Goal: Check status: Check status

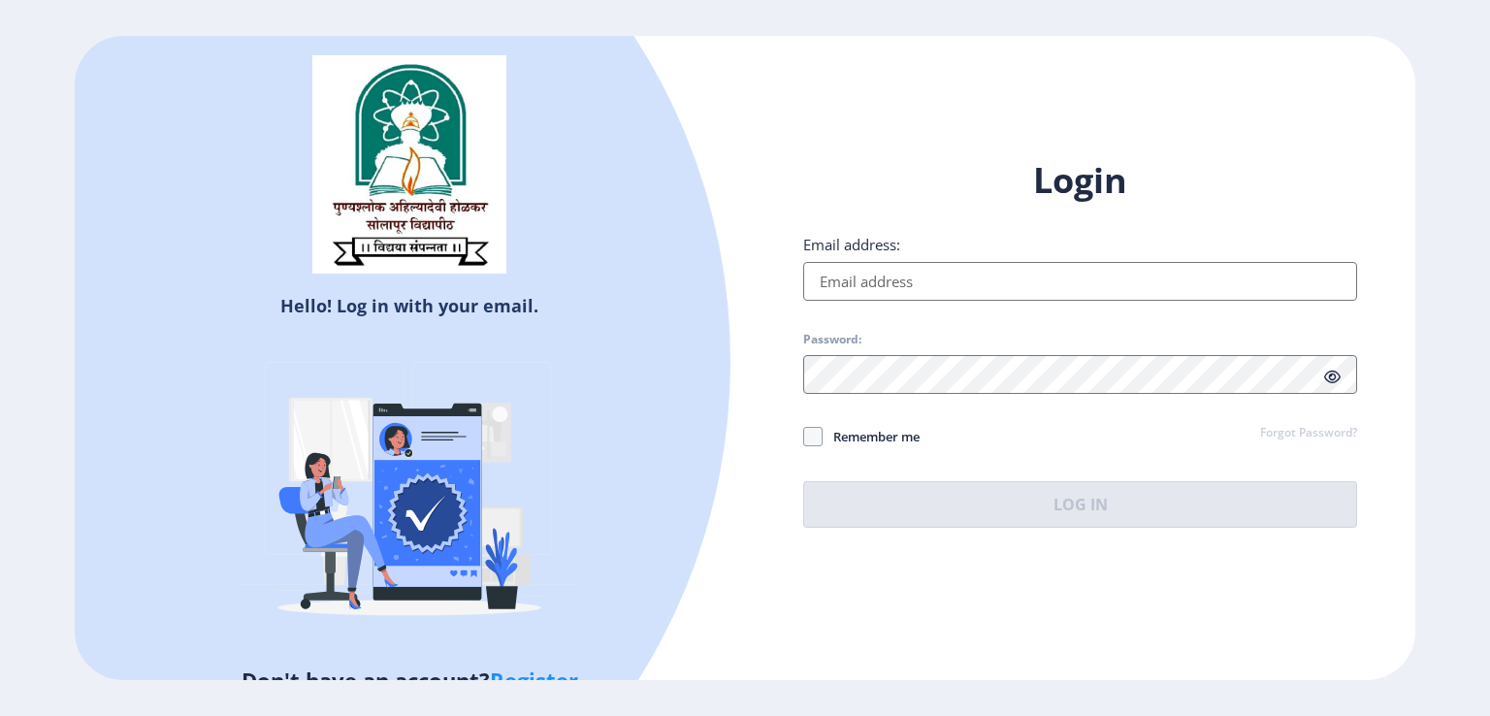
click at [941, 267] on input "Email address:" at bounding box center [1080, 281] width 554 height 39
type input "[EMAIL_ADDRESS][DOMAIN_NAME]"
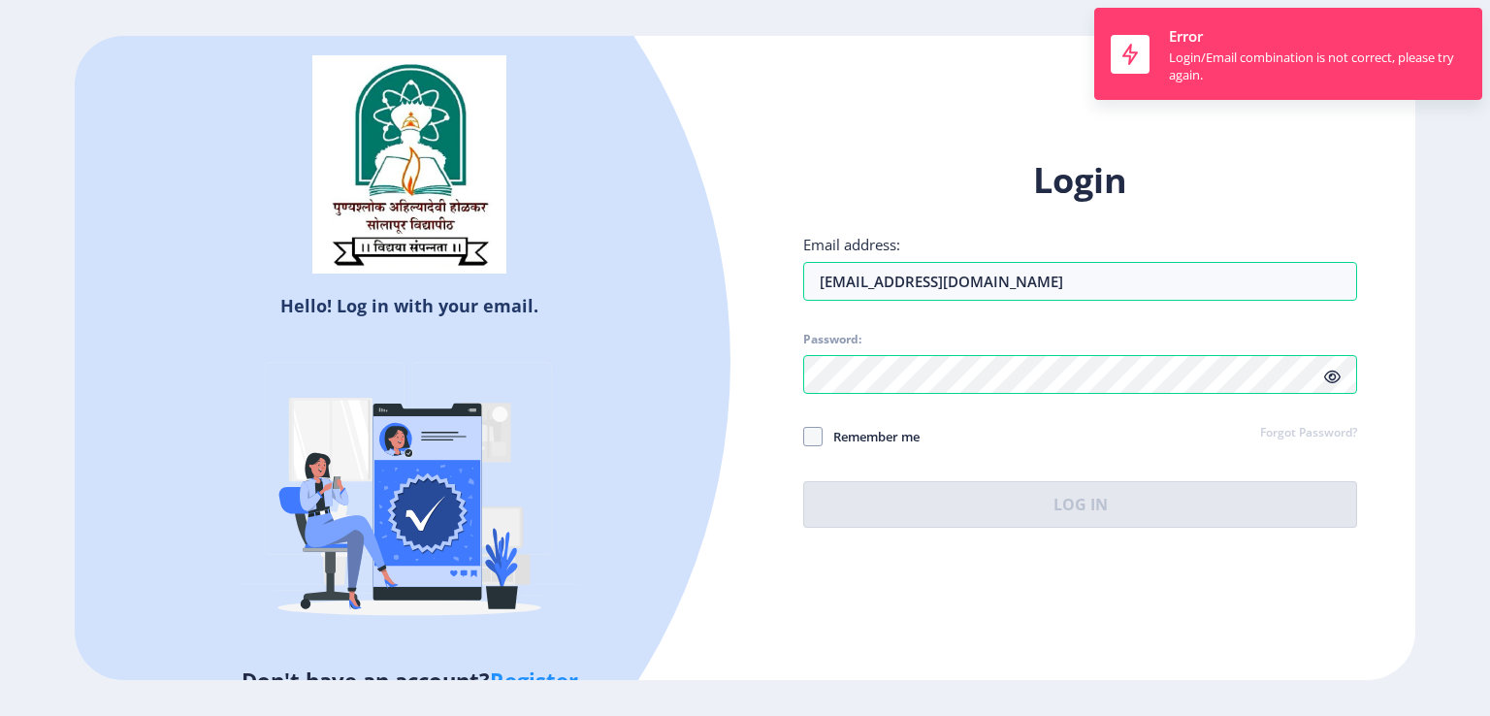
click at [1331, 368] on div "Login Email address: [EMAIL_ADDRESS][DOMAIN_NAME] Password: Remember me Forgot …" at bounding box center [1080, 342] width 554 height 371
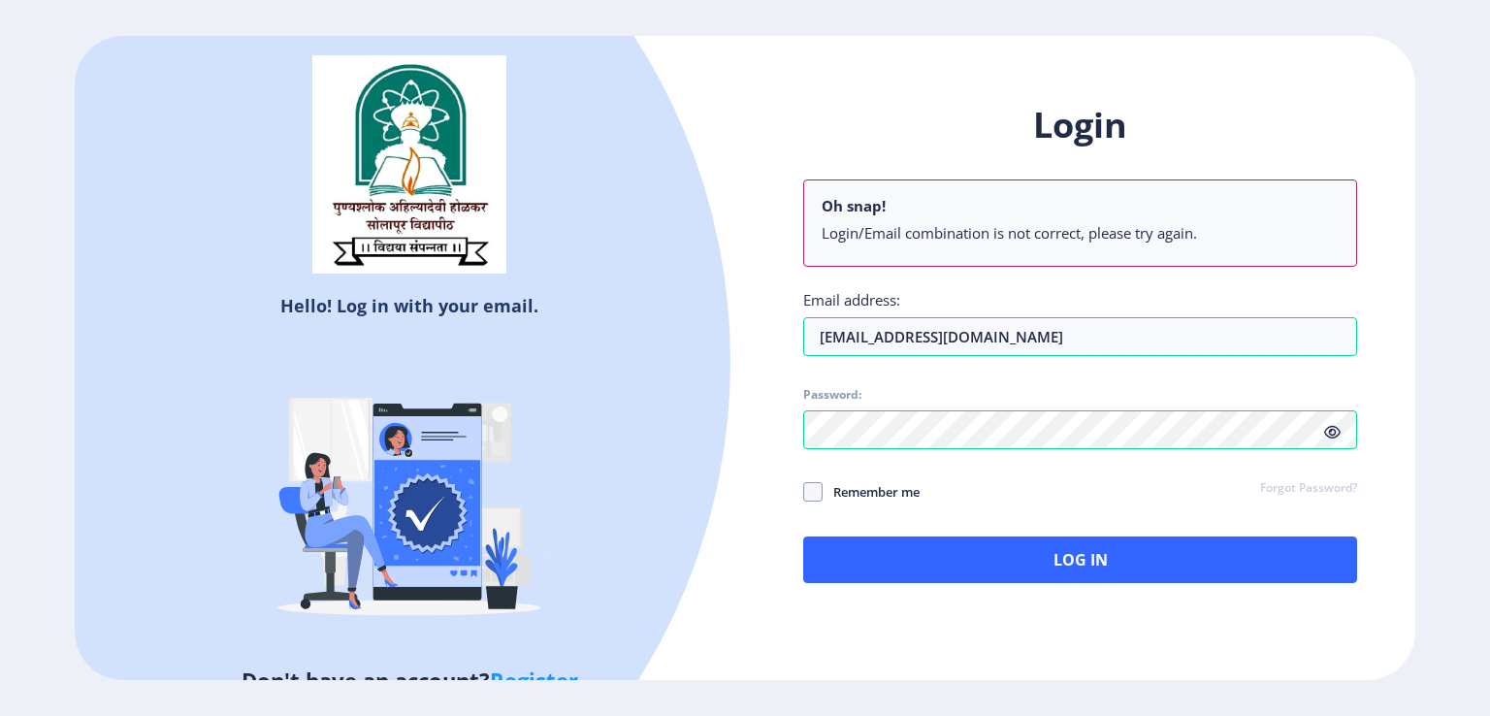
click at [1325, 438] on icon at bounding box center [1332, 432] width 16 height 15
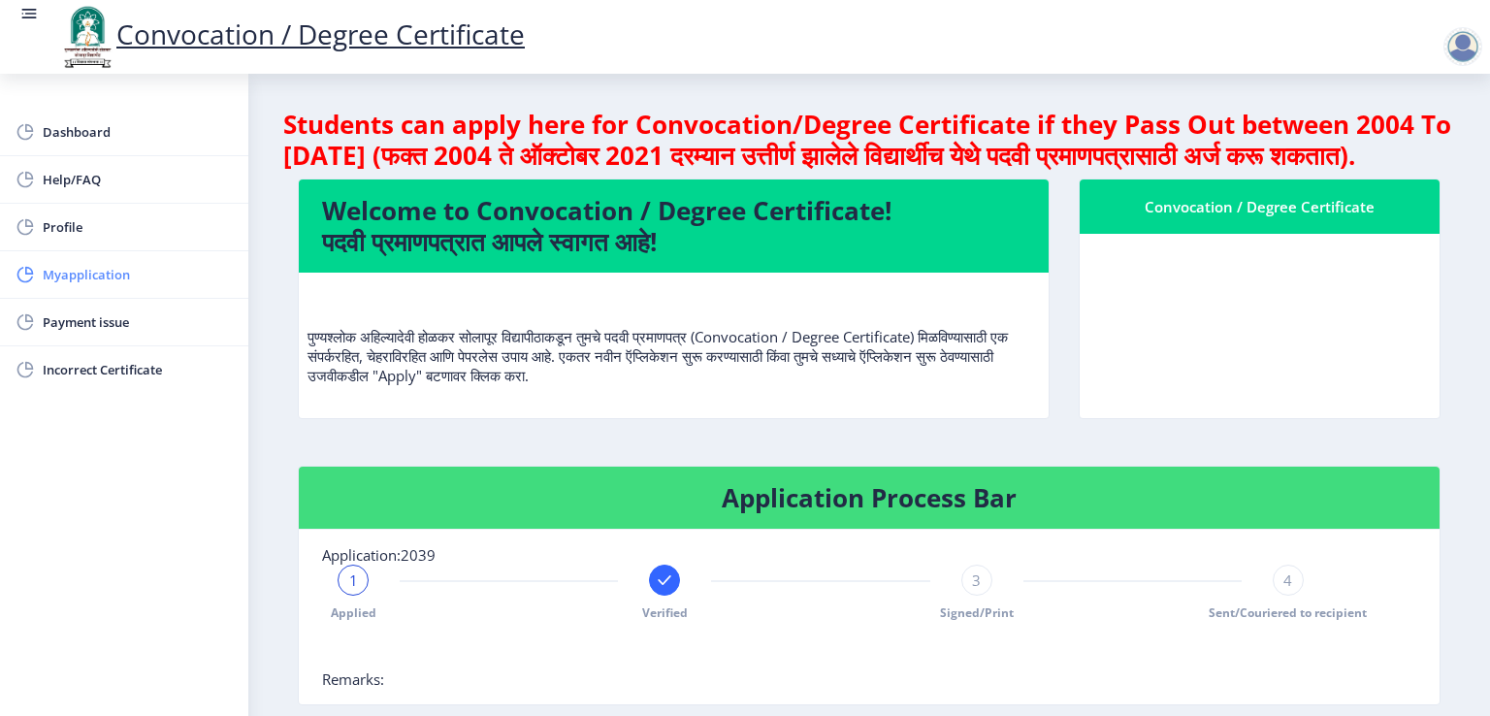
click at [91, 277] on span "Myapplication" at bounding box center [138, 274] width 190 height 23
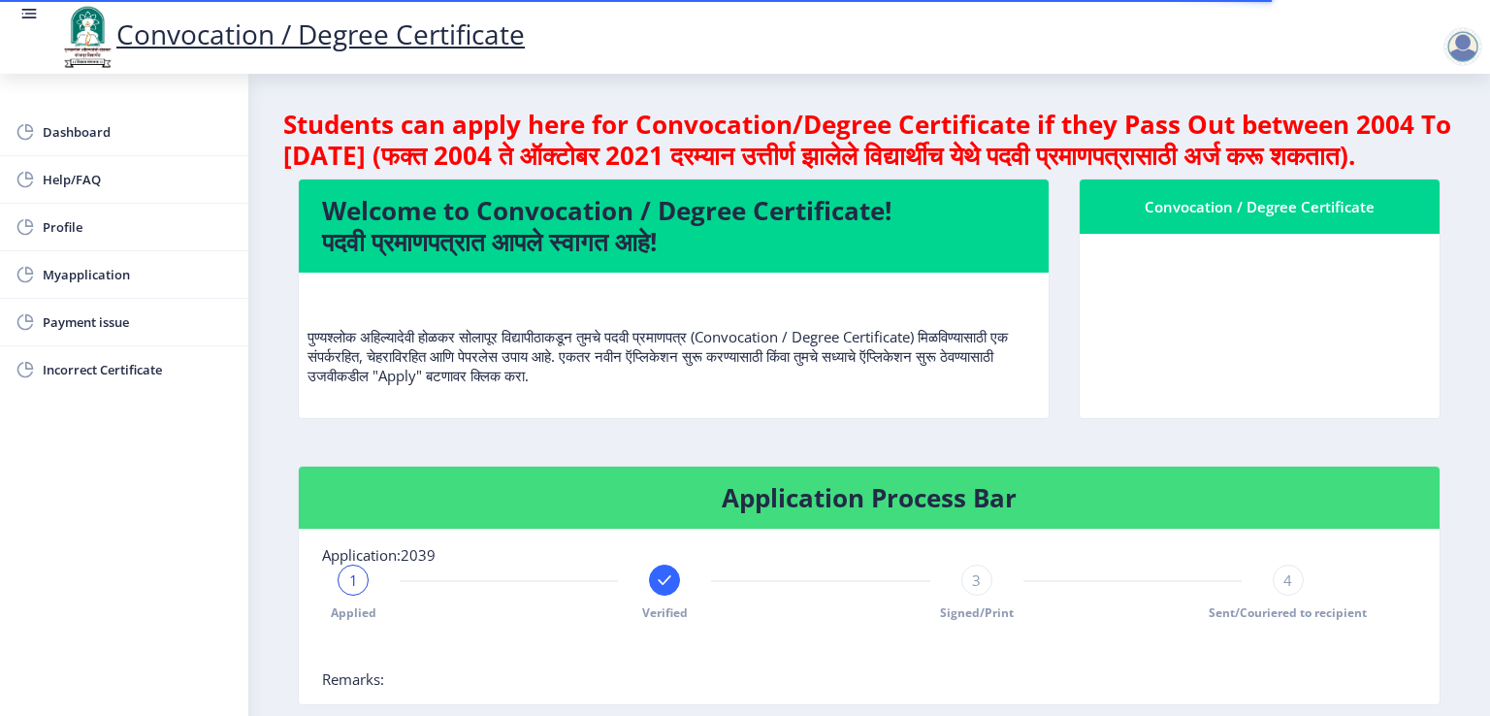
click at [1196, 371] on nb-card-body at bounding box center [1260, 326] width 360 height 184
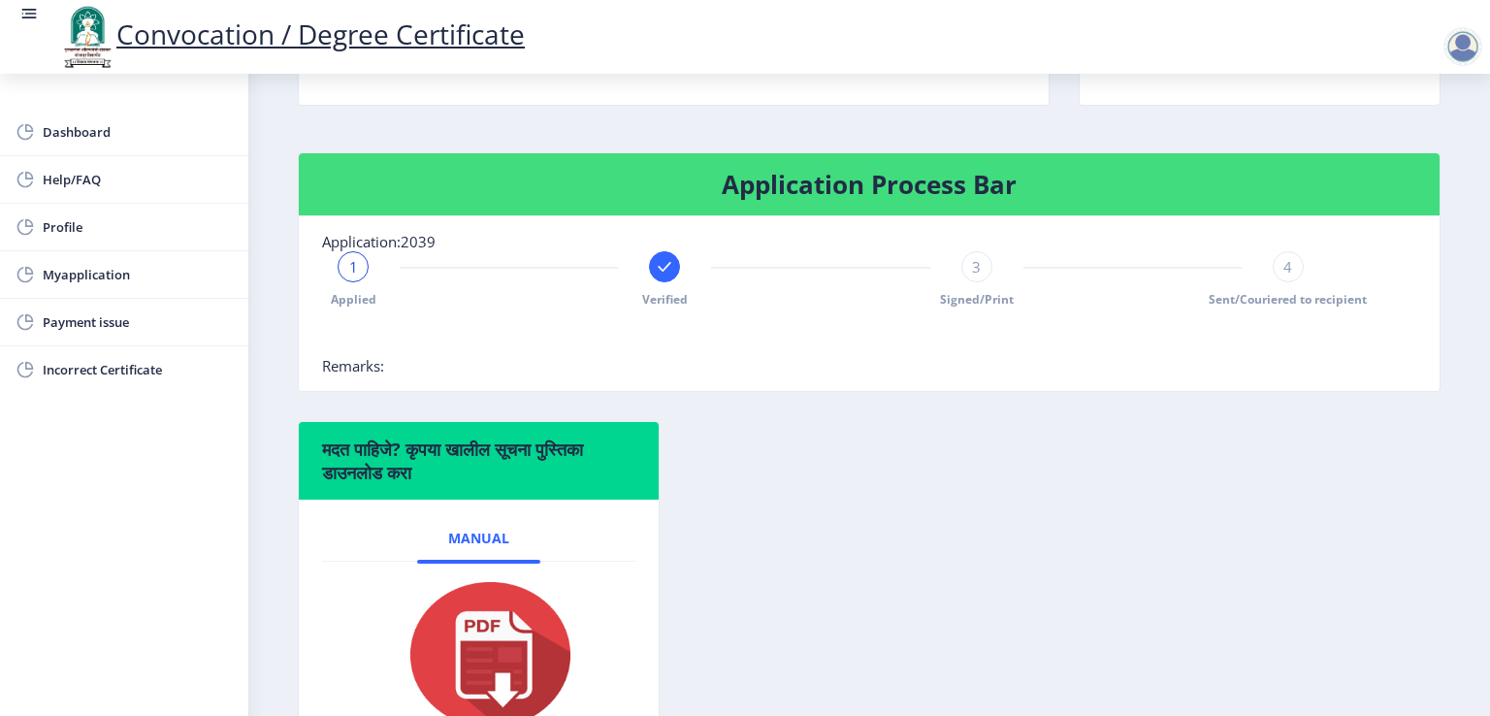
scroll to position [297, 0]
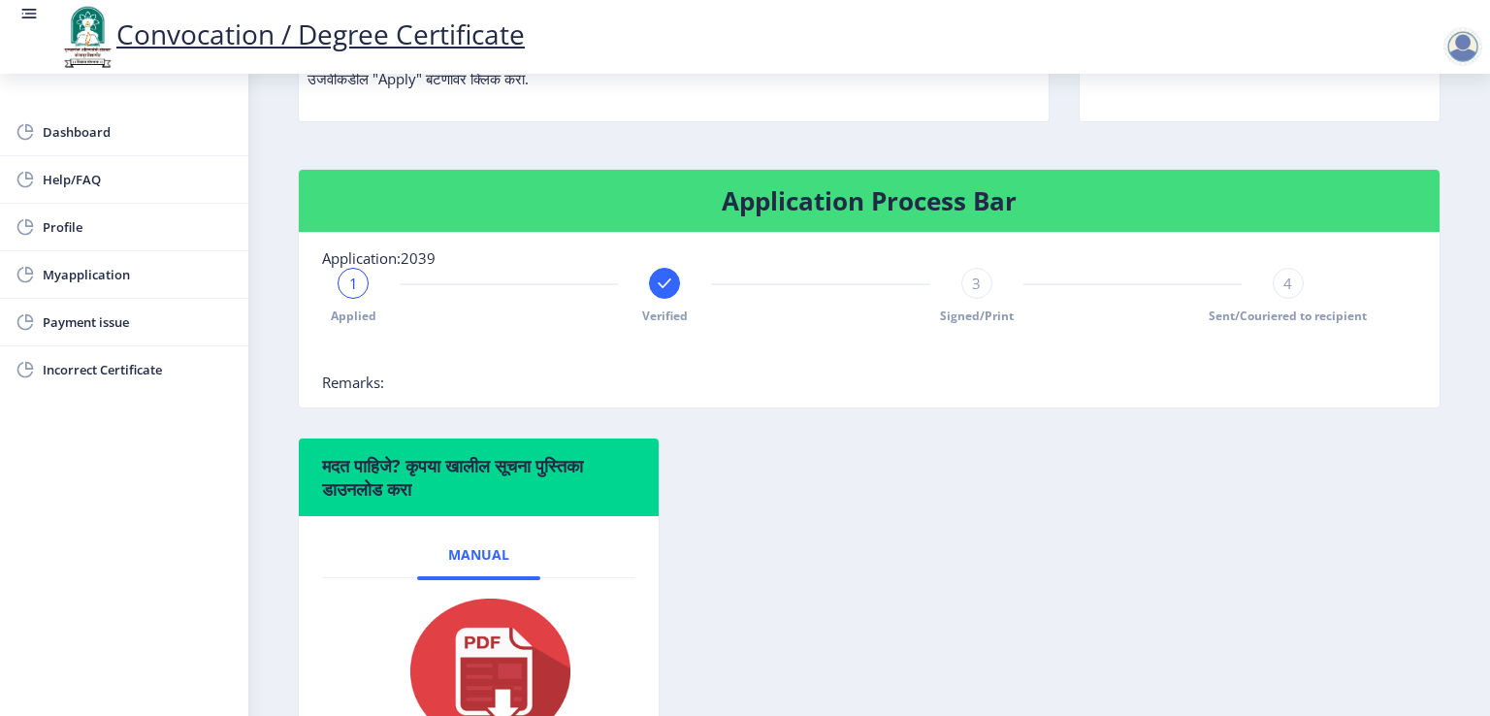
click at [659, 293] on rect at bounding box center [664, 283] width 19 height 19
click at [661, 293] on span "2" at bounding box center [665, 283] width 9 height 19
click at [348, 293] on rect at bounding box center [352, 283] width 19 height 19
click at [972, 293] on span "3" at bounding box center [976, 283] width 9 height 19
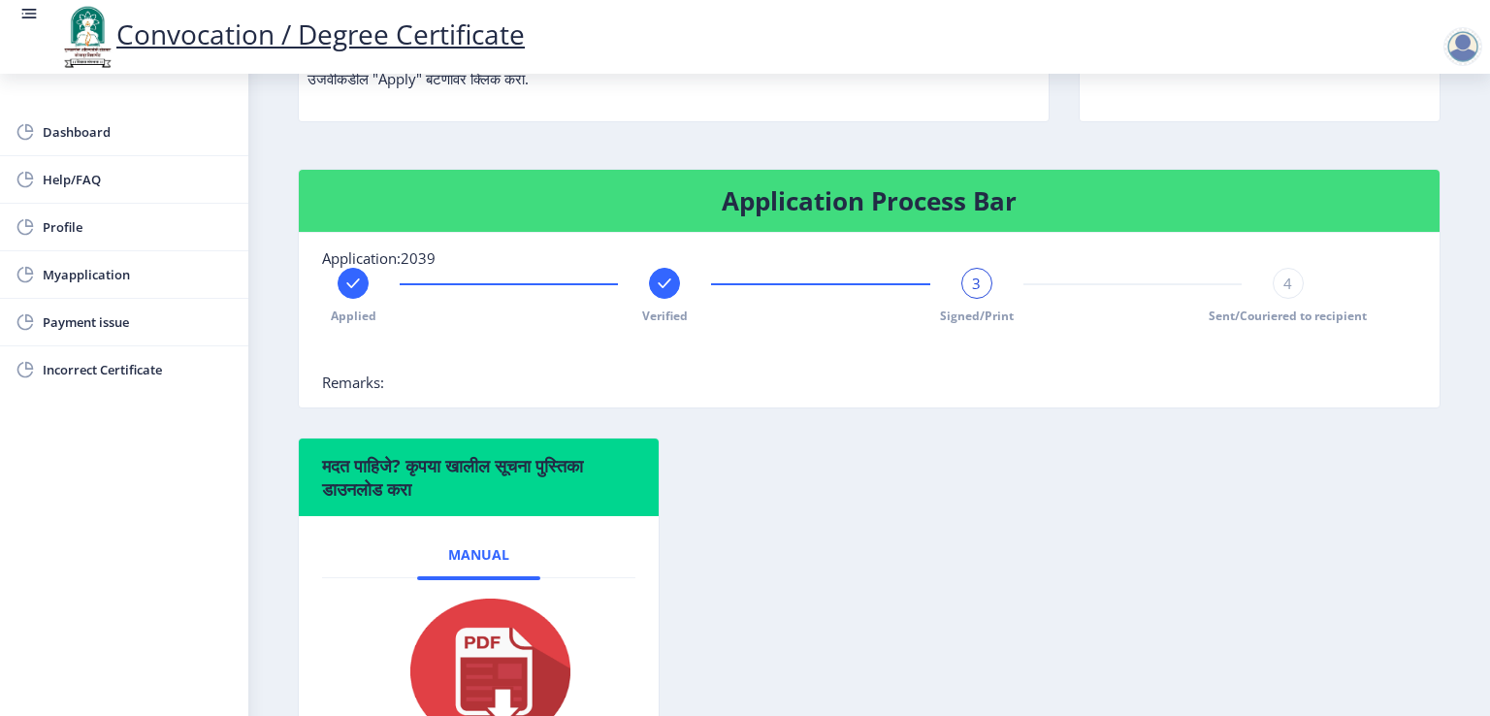
click at [978, 299] on div "3" at bounding box center [976, 283] width 31 height 31
click at [1288, 299] on div "4" at bounding box center [1288, 283] width 31 height 31
click at [1140, 438] on div "Application Process Bar Application:2039 Applied Verified Signed/Print 4 Sent/C…" at bounding box center [869, 303] width 1172 height 269
click at [1284, 293] on span "4" at bounding box center [1288, 283] width 9 height 19
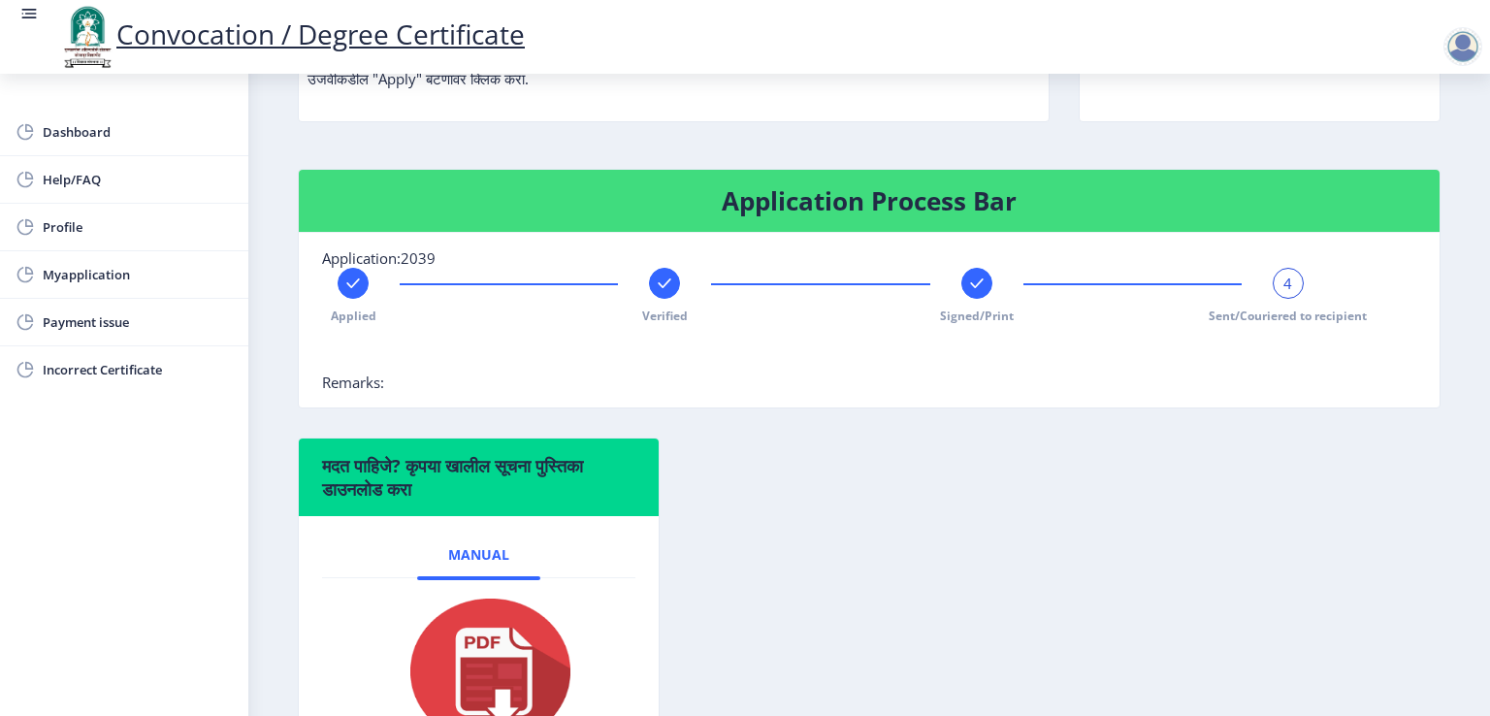
click at [976, 288] on icon at bounding box center [976, 283] width 13 height 10
click at [976, 293] on span "3" at bounding box center [976, 283] width 9 height 19
click at [977, 293] on span "3" at bounding box center [976, 283] width 9 height 19
click at [979, 438] on div "Application Process Bar Application:2039 Applied Verified 3 Signed/Print Sent/C…" at bounding box center [869, 303] width 1172 height 269
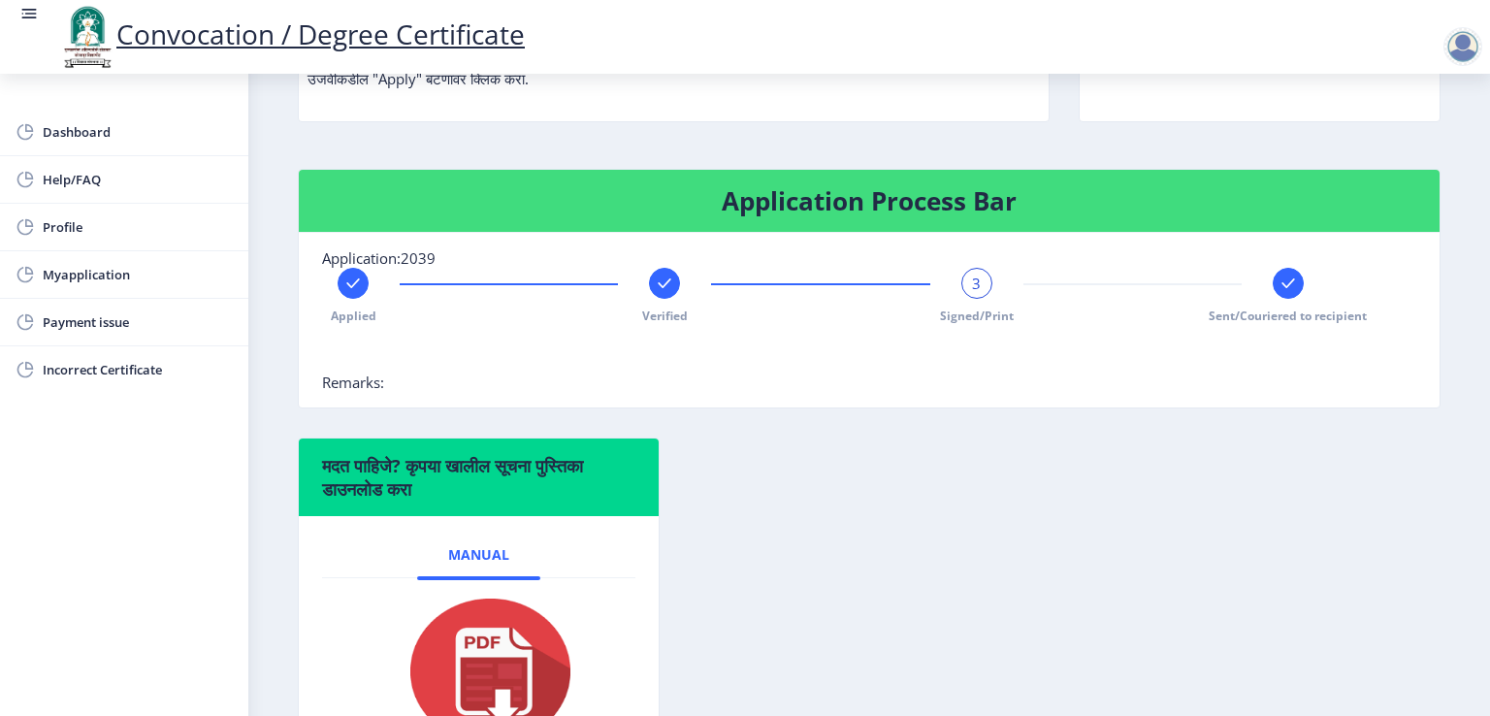
click at [972, 293] on span "3" at bounding box center [976, 283] width 9 height 19
click at [1287, 293] on rect at bounding box center [1288, 283] width 19 height 19
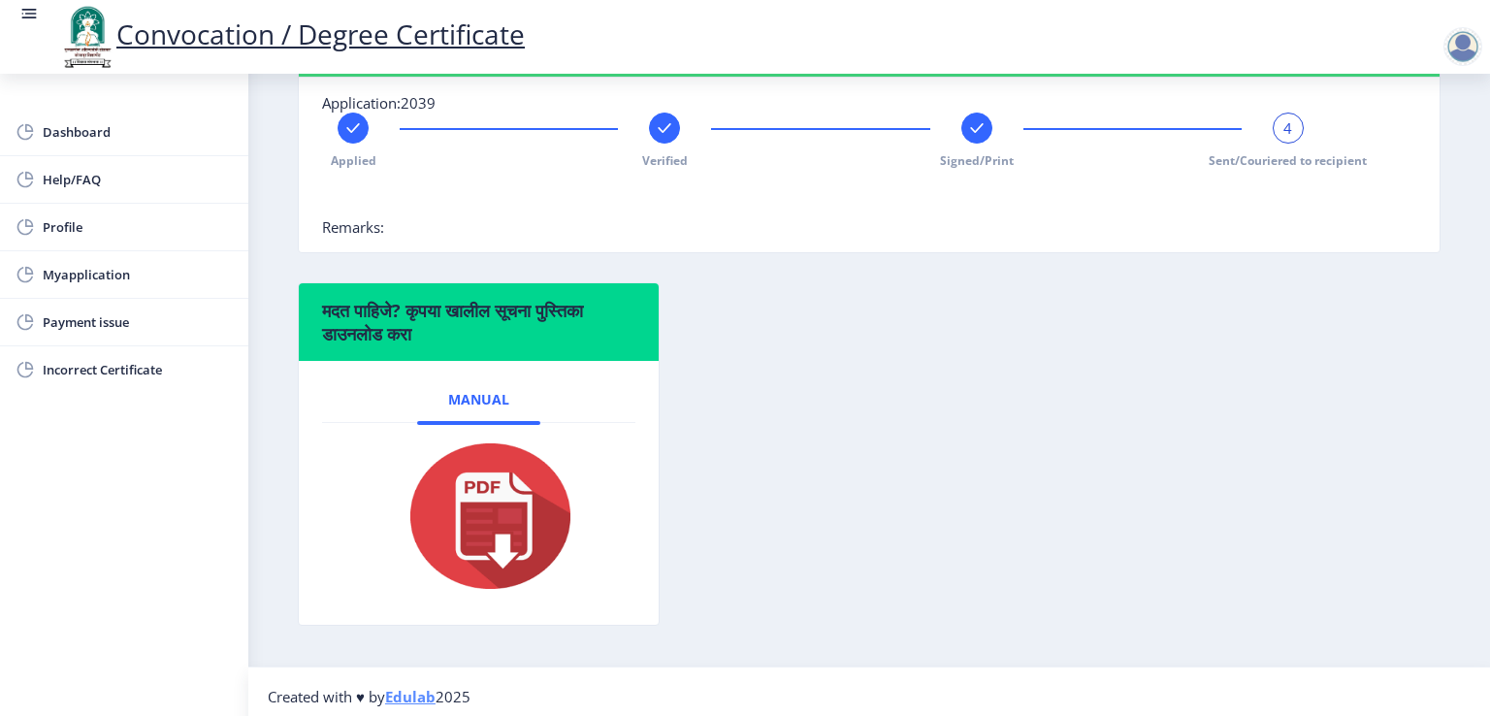
scroll to position [491, 0]
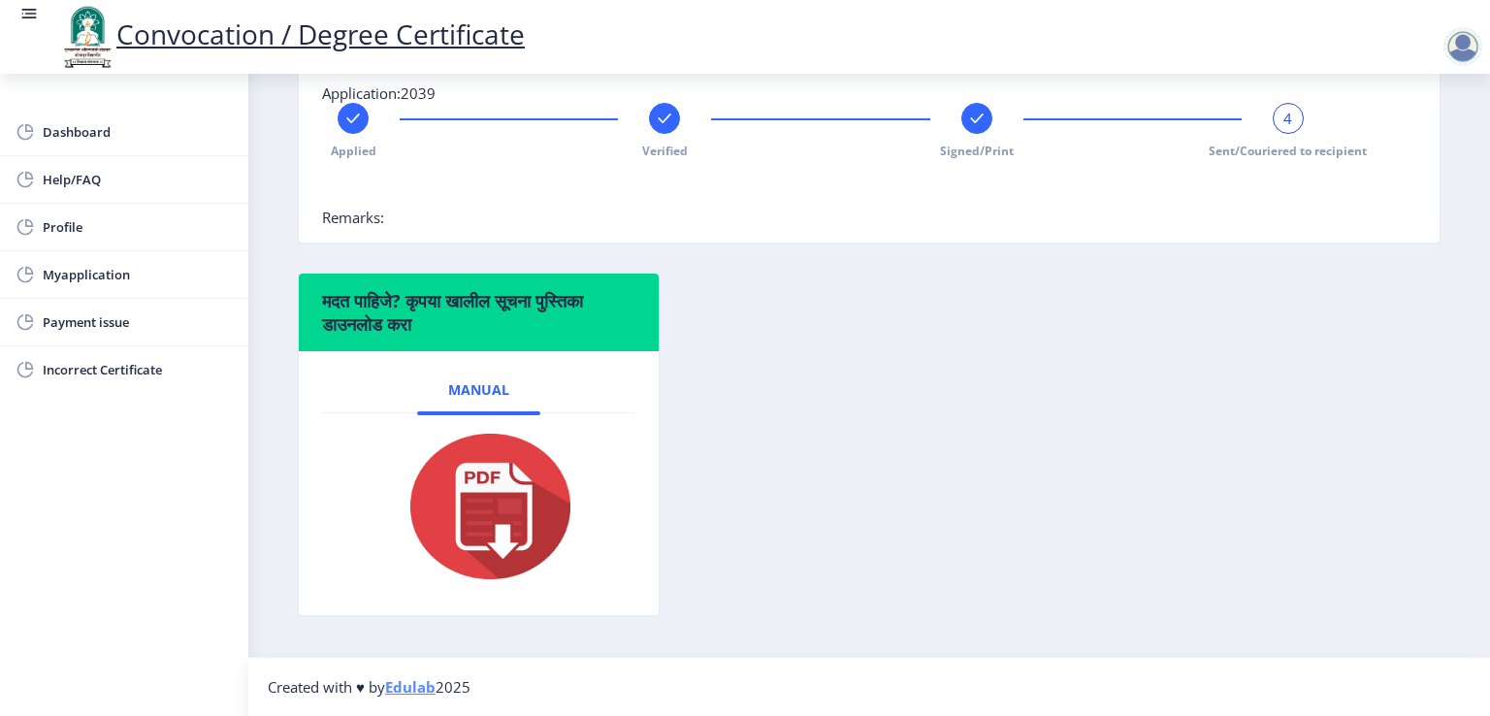
click at [485, 502] on img at bounding box center [478, 506] width 194 height 155
click at [960, 339] on div "मदत पाहिजे? कृपया खालील सूचना पुस्तिका डाउनलोड करा Manual" at bounding box center [869, 459] width 1172 height 373
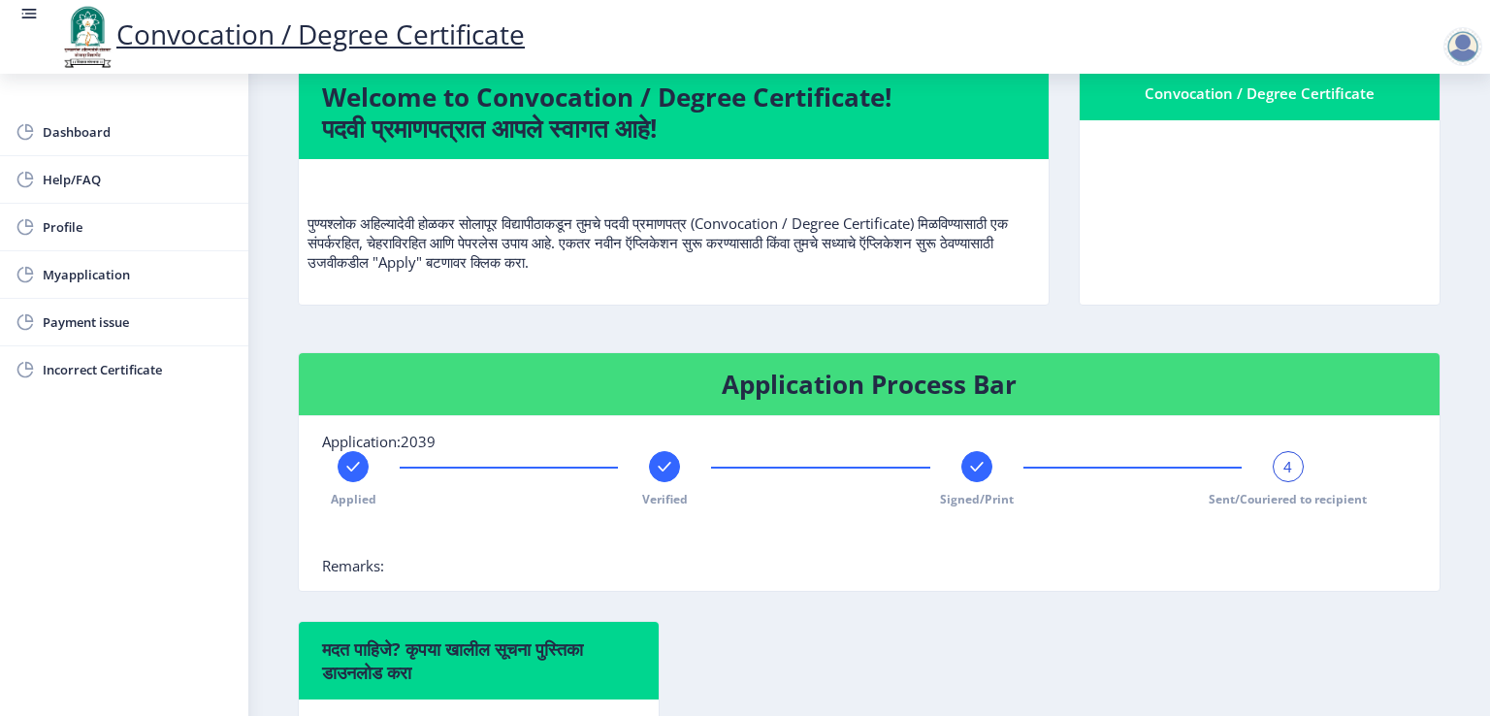
scroll to position [64, 0]
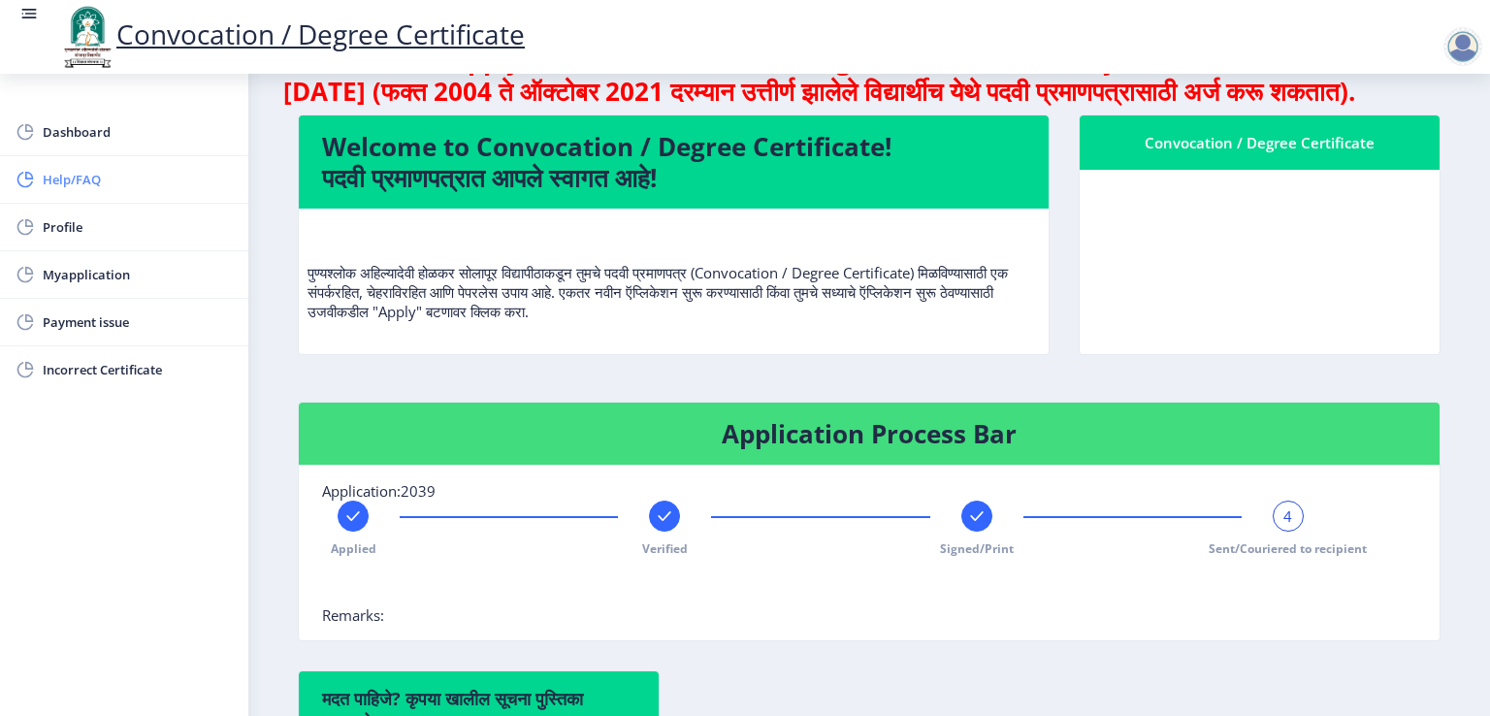
click at [67, 186] on span "Help/FAQ" at bounding box center [138, 179] width 190 height 23
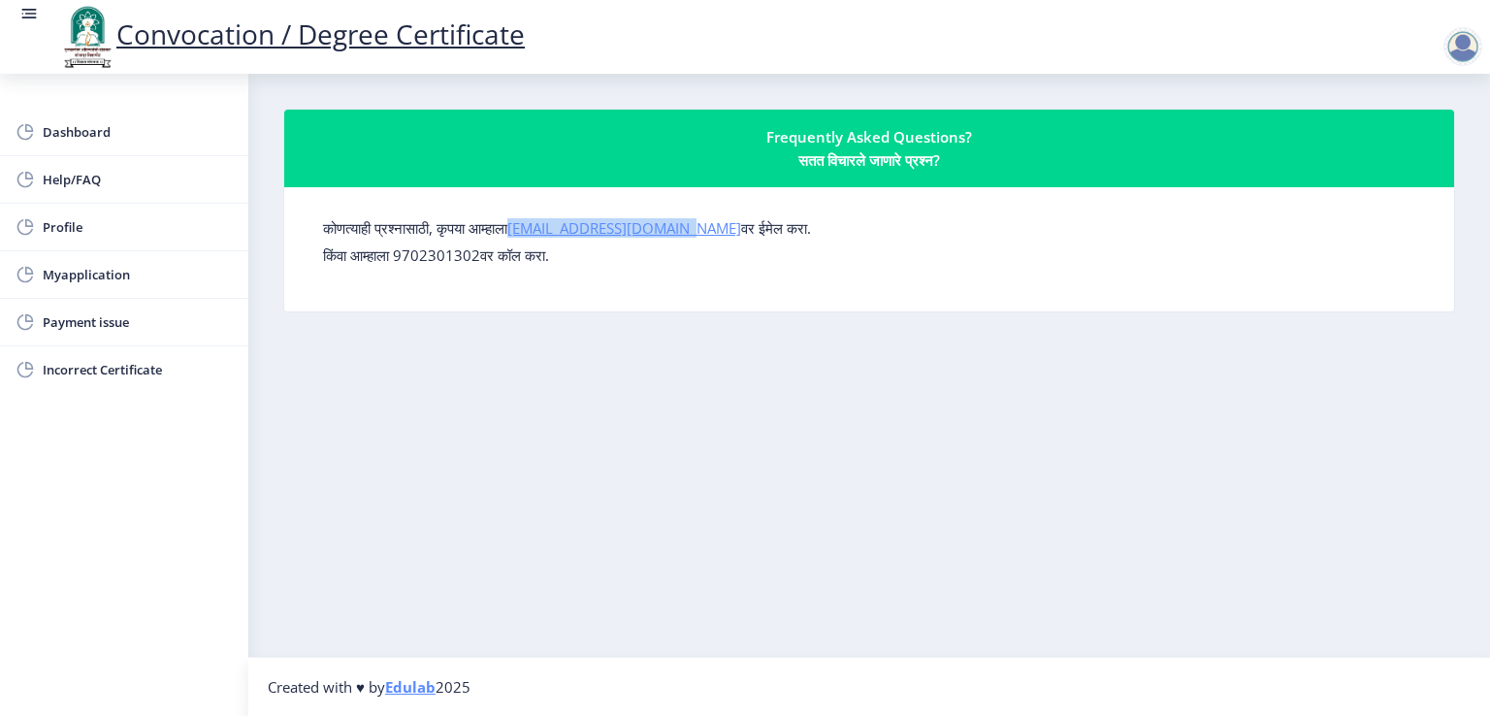
drag, startPoint x: 528, startPoint y: 229, endPoint x: 695, endPoint y: 234, distance: 166.9
click at [695, 234] on label "कोणत्याही प्रश्नासाठी, कृपया आम्हाला [EMAIL_ADDRESS][DOMAIN_NAME] वर ईमेल करा." at bounding box center [567, 227] width 488 height 19
copy link "[EMAIL_ADDRESS][DOMAIN_NAME]"
click at [70, 276] on span "Myapplication" at bounding box center [138, 274] width 190 height 23
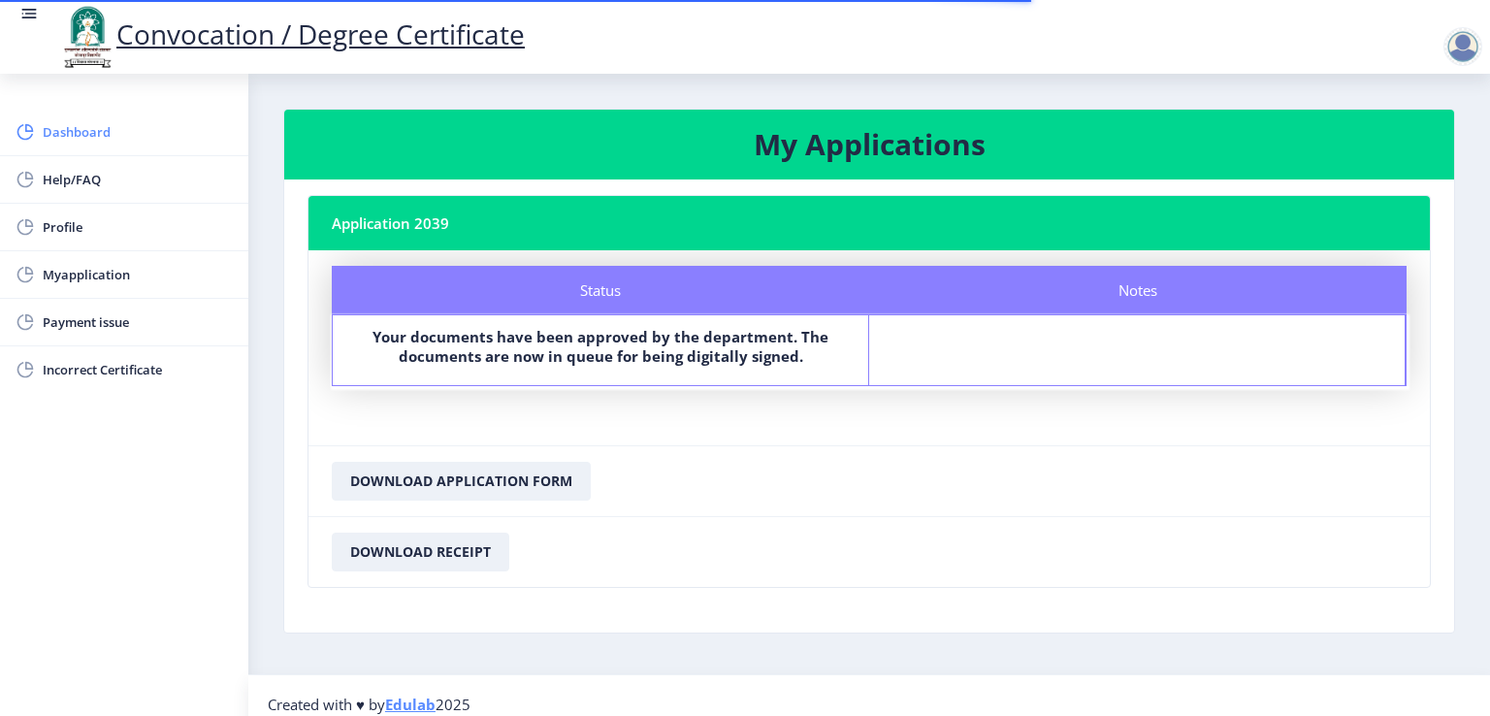
click at [102, 114] on link "Dashboard" at bounding box center [124, 132] width 248 height 47
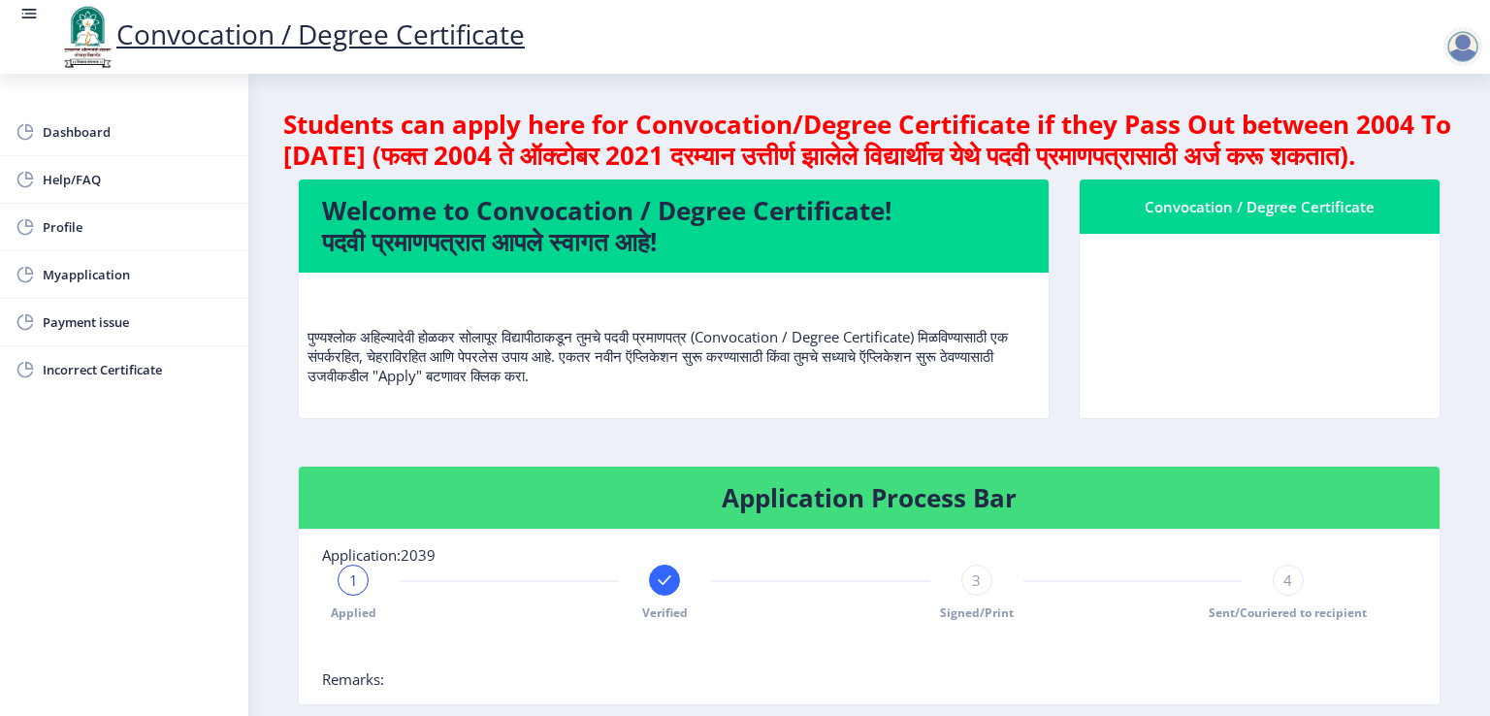
click at [831, 418] on nb-card-body "पुण्यश्लोक अहिल्यादेवी होळकर सोलापूर विद्यापीठाकडून तुमचे पदवी प्रमाणपत्र (Conv…" at bounding box center [674, 346] width 750 height 146
click at [1470, 41] on div at bounding box center [1463, 46] width 39 height 39
click at [1346, 31] on div "Convocation / Degree Certificate" at bounding box center [764, 37] width 1490 height 66
click at [34, 11] on rect at bounding box center [28, 13] width 19 height 19
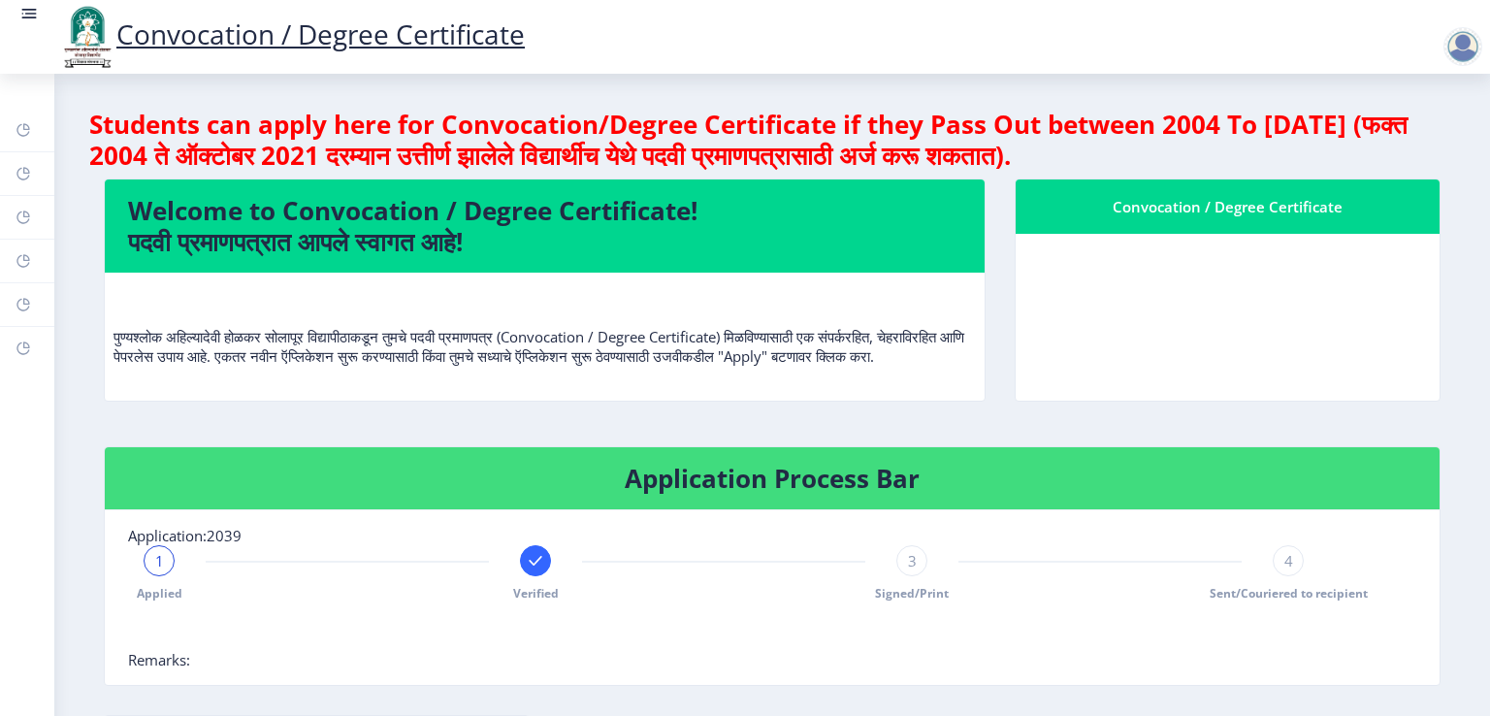
click at [34, 11] on rect at bounding box center [28, 13] width 19 height 19
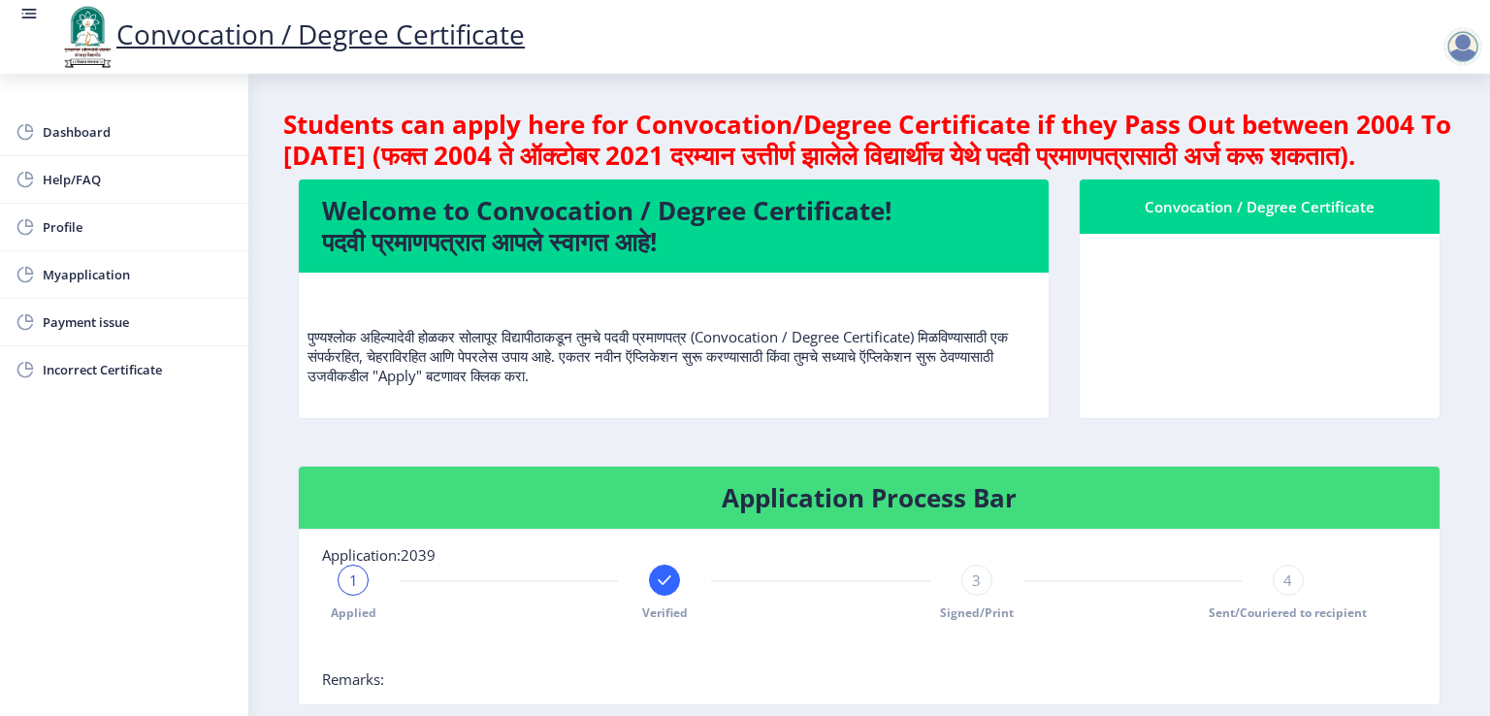
click at [151, 525] on div "Dashboard Help/FAQ Profile Myapplication Payment issue Incorrect Certificate" at bounding box center [124, 395] width 248 height 642
click at [961, 401] on div "पुण्यश्लोक अहिल्यादेवी होळकर सोलापूर विद्यापीठाकडून तुमचे पदवी प्रमाणपत्र (Conv…" at bounding box center [674, 344] width 733 height 113
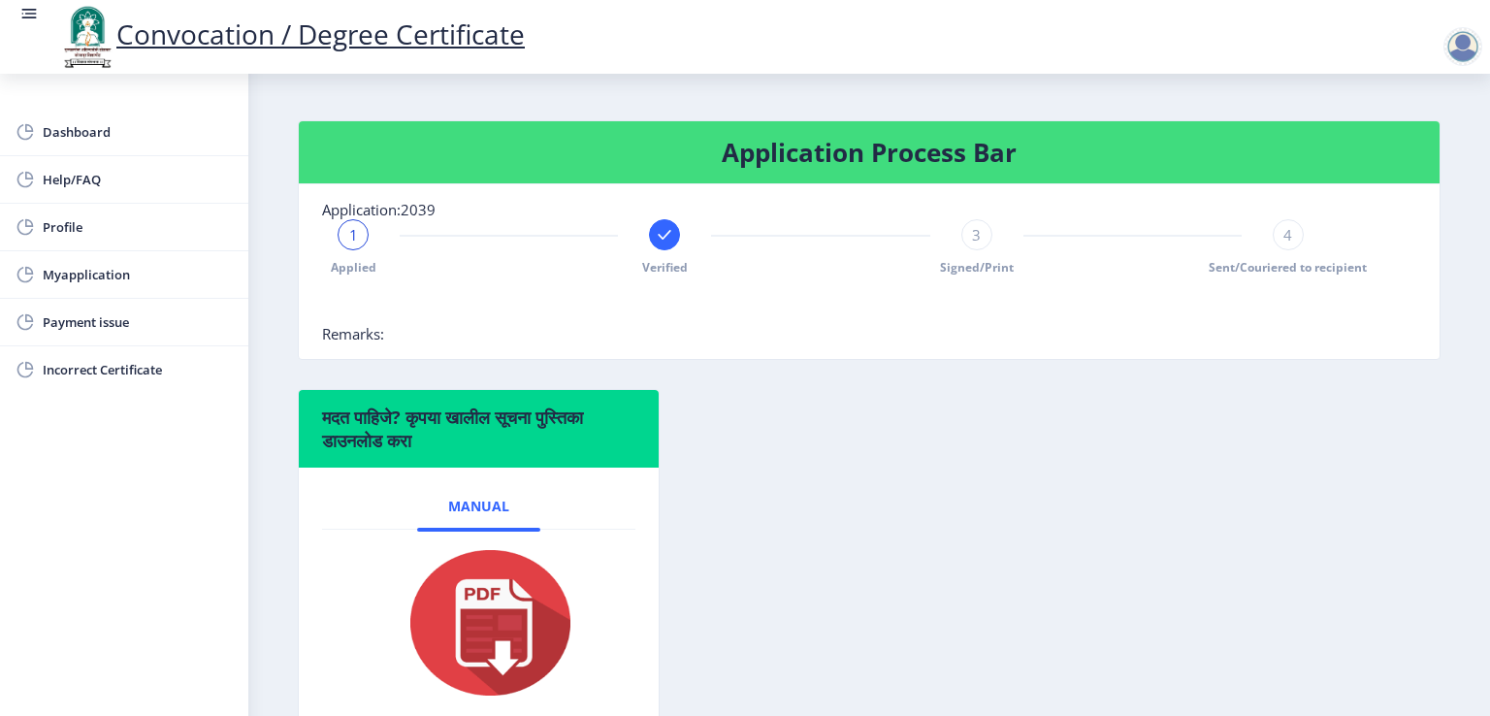
scroll to position [349, 0]
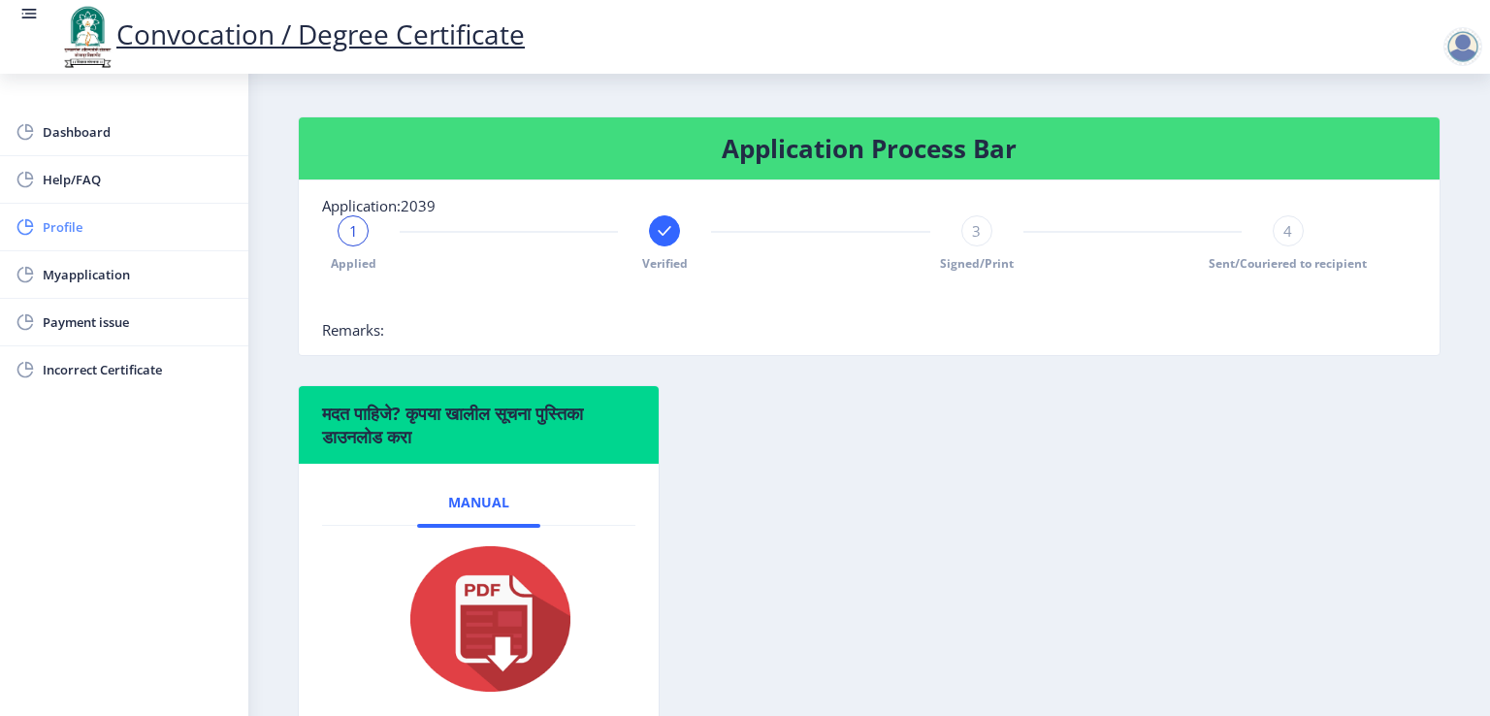
click at [60, 224] on span "Profile" at bounding box center [138, 226] width 190 height 23
select select
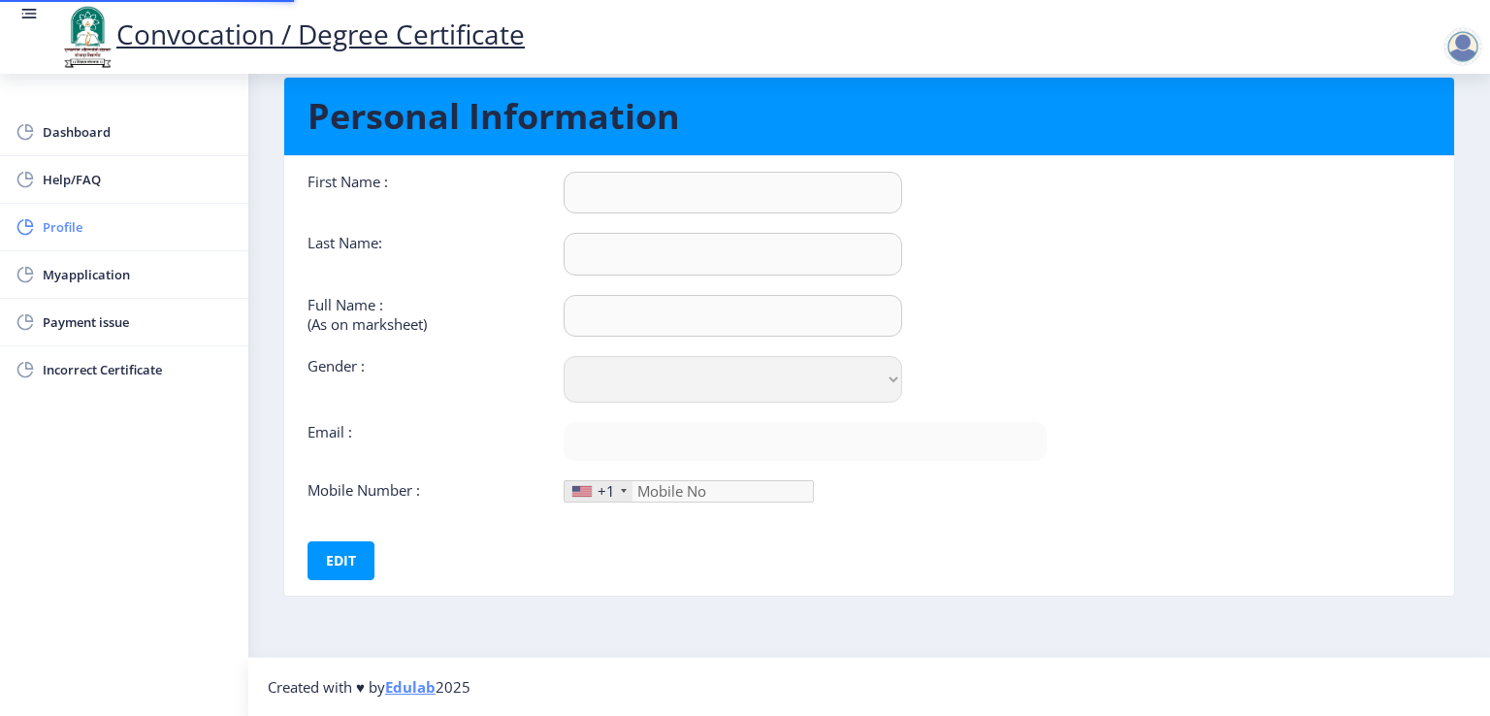
type input "Anjali"
type input "Kolur"
type input "Kolur Anjale [PERSON_NAME]"
select select "[DEMOGRAPHIC_DATA]"
type input "[EMAIL_ADDRESS][DOMAIN_NAME]"
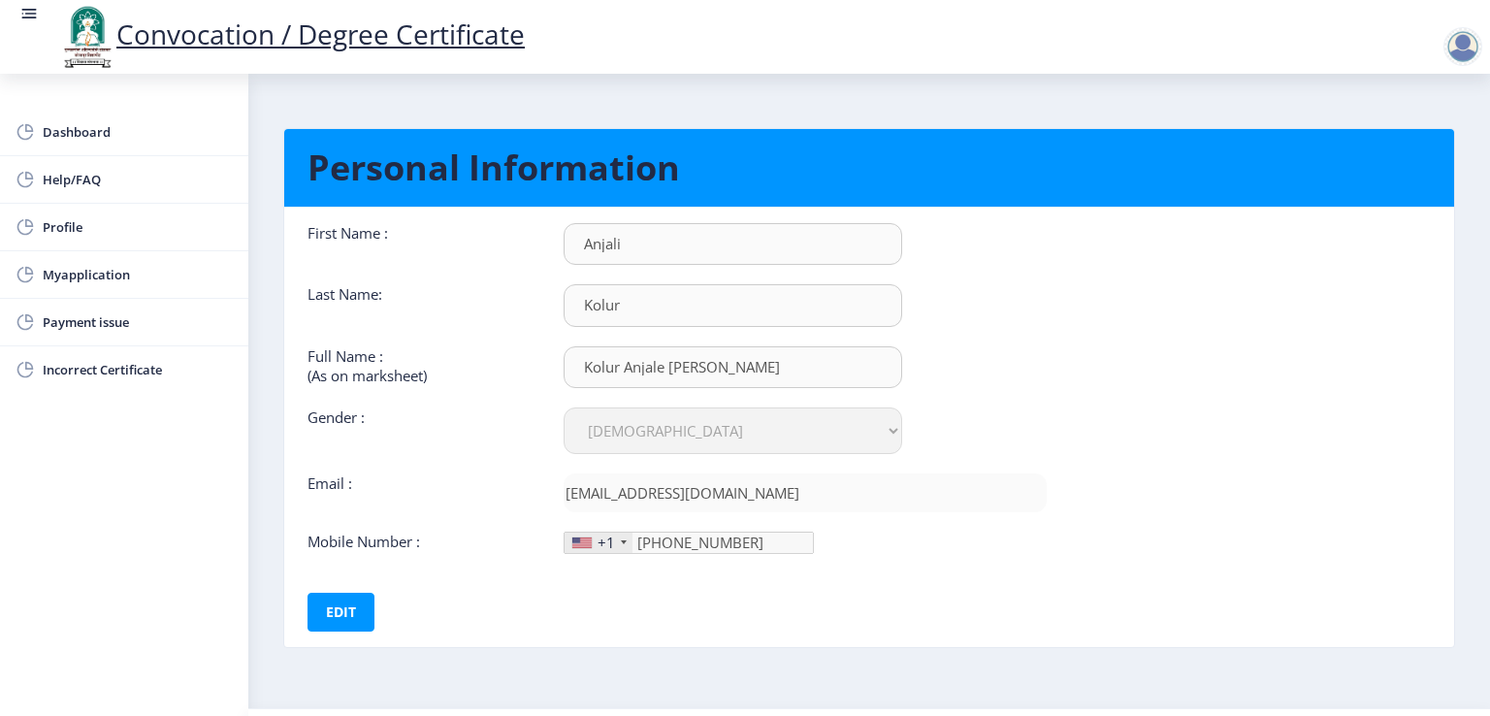
click at [613, 542] on div "+1" at bounding box center [599, 543] width 68 height 20
click at [603, 537] on div "+1" at bounding box center [606, 542] width 17 height 19
click at [623, 540] on div at bounding box center [624, 542] width 6 height 4
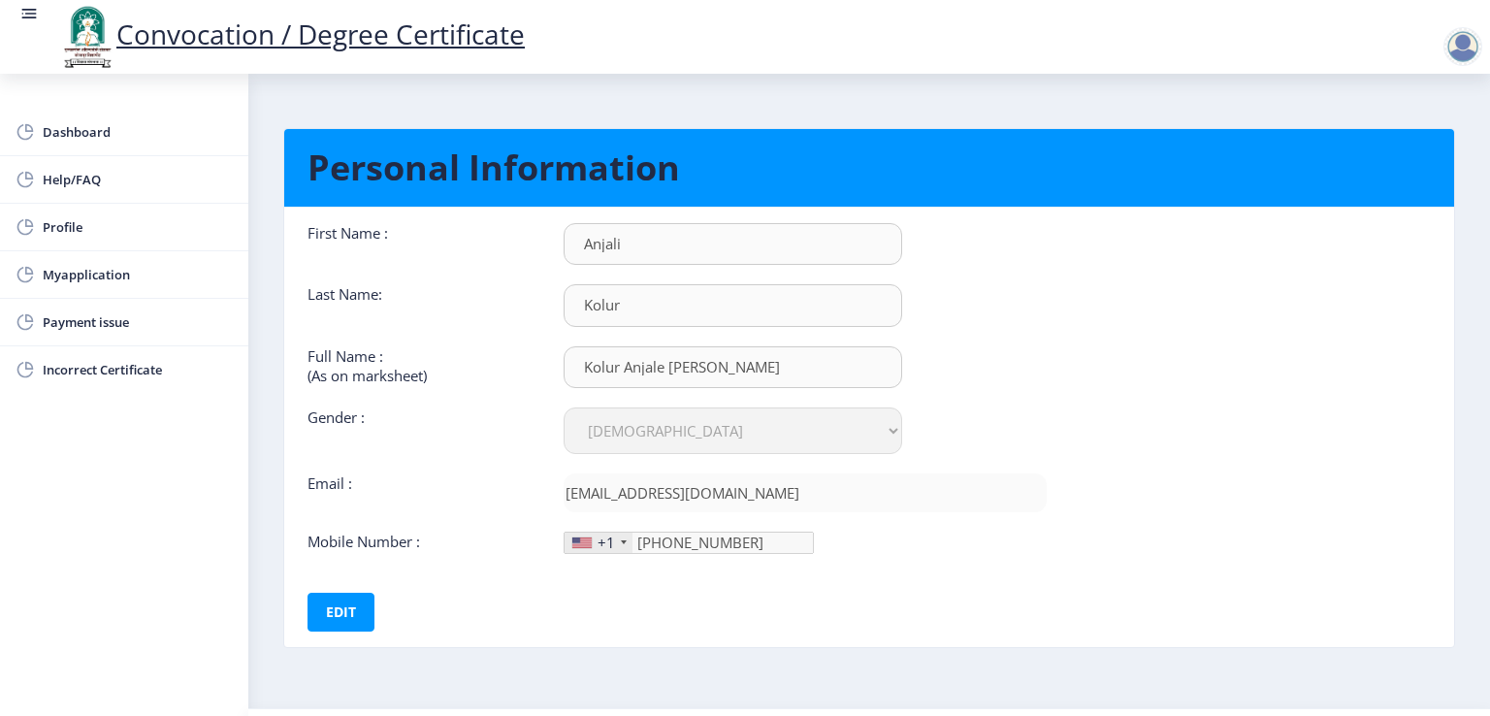
click at [623, 540] on div at bounding box center [624, 542] width 6 height 4
click at [623, 542] on div "+1" at bounding box center [599, 543] width 68 height 20
click at [588, 538] on div at bounding box center [581, 543] width 19 height 11
click at [601, 539] on div "+1" at bounding box center [606, 542] width 17 height 19
click at [574, 541] on div at bounding box center [581, 543] width 19 height 11
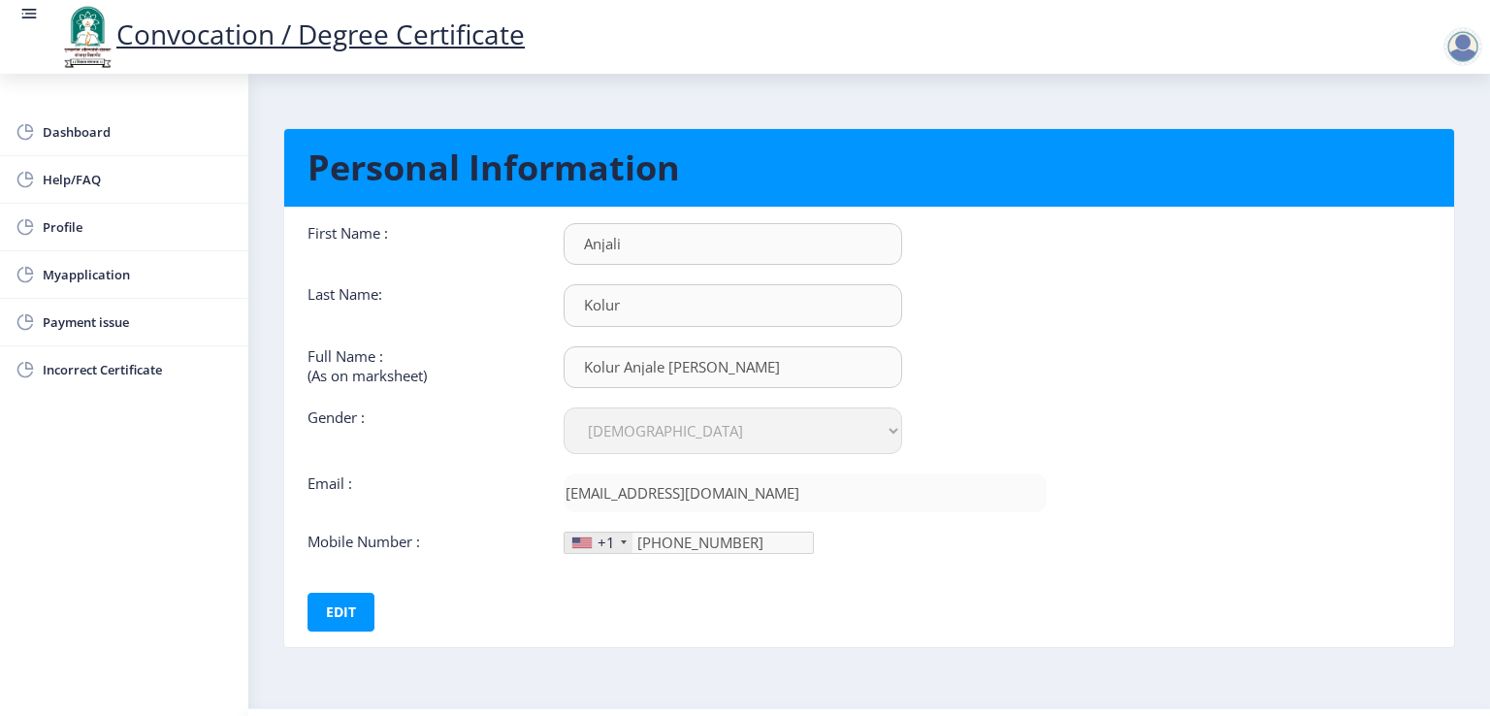
click at [621, 540] on div at bounding box center [624, 542] width 6 height 4
click at [333, 614] on button "Edit" at bounding box center [341, 612] width 67 height 39
click at [615, 536] on div "+1" at bounding box center [599, 543] width 68 height 20
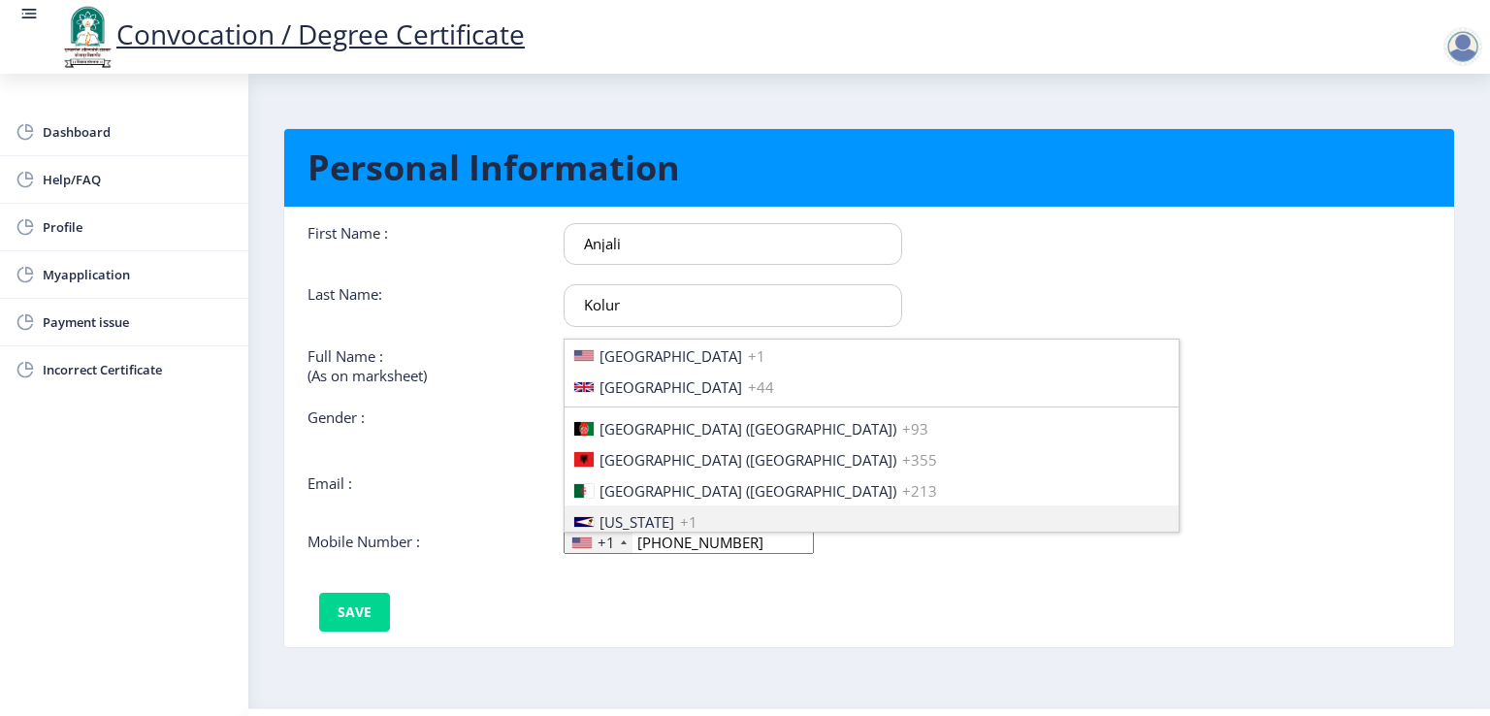
scroll to position [2971, 0]
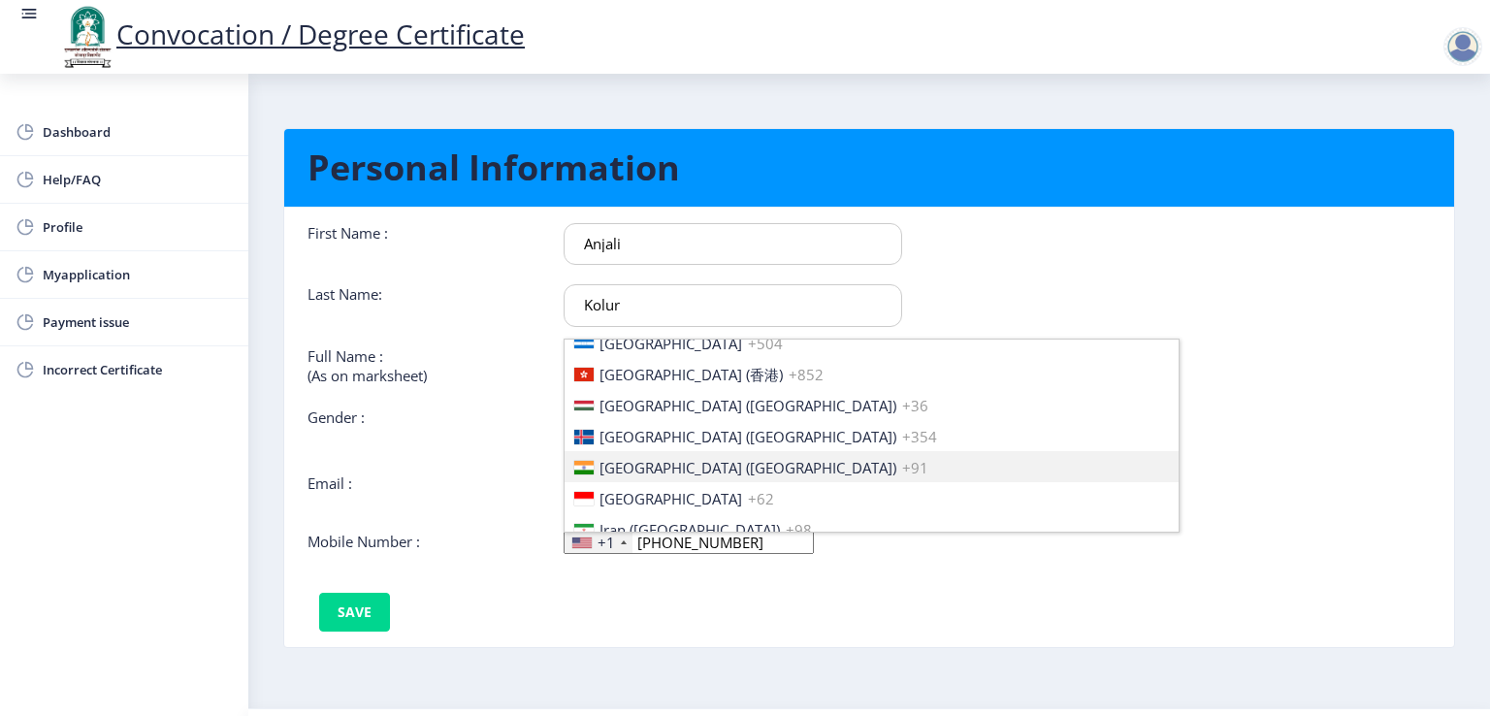
click at [623, 467] on span "[GEOGRAPHIC_DATA] ([GEOGRAPHIC_DATA])" at bounding box center [748, 467] width 297 height 19
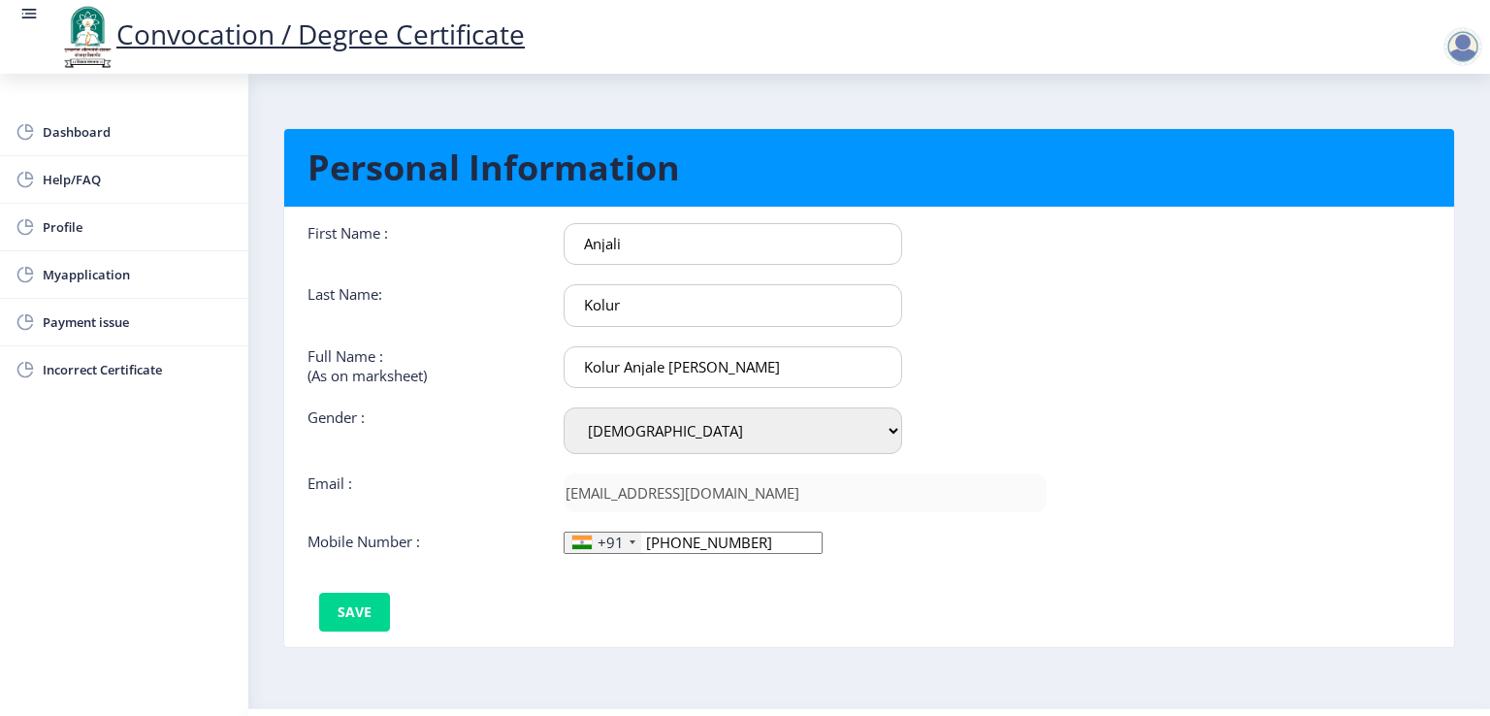
click at [603, 568] on div "First Name : [PERSON_NAME] Last Name: Kolur Full Name : (As on marksheet) Kolur…" at bounding box center [677, 427] width 768 height 408
click at [725, 538] on input "[PHONE_NUMBER]" at bounding box center [693, 543] width 259 height 22
click at [716, 634] on nb-card-body "First Name : [PERSON_NAME] Last Name: Kolur Full Name : (As on marksheet) Kolur…" at bounding box center [869, 427] width 1199 height 438
click at [745, 634] on nb-card-body "First Name : [PERSON_NAME] Last Name: Kolur Full Name : (As on marksheet) Kolur…" at bounding box center [869, 427] width 1199 height 438
click at [732, 542] on input "[PHONE_NUMBER]" at bounding box center [692, 542] width 257 height 20
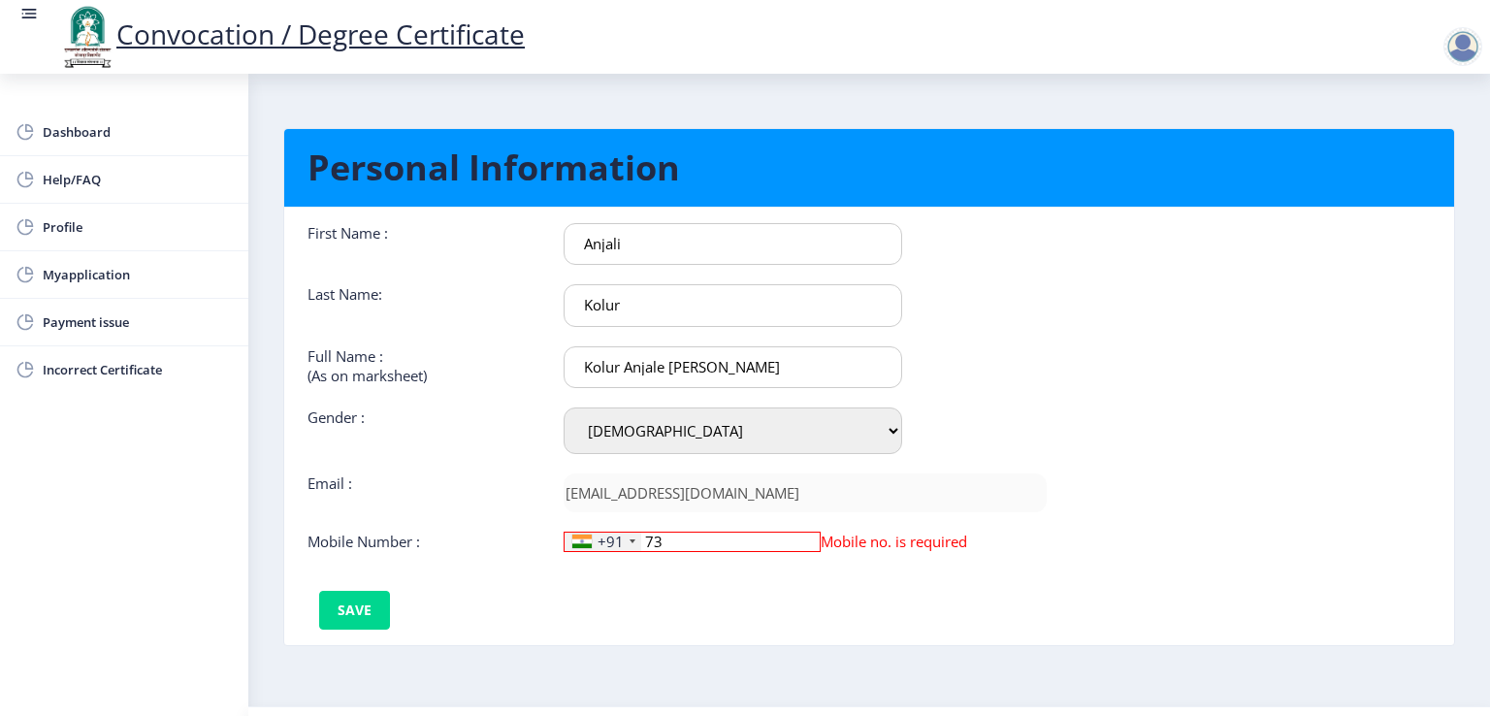
type input "7"
type input "7385495200"
click at [325, 616] on button "Save" at bounding box center [354, 612] width 71 height 39
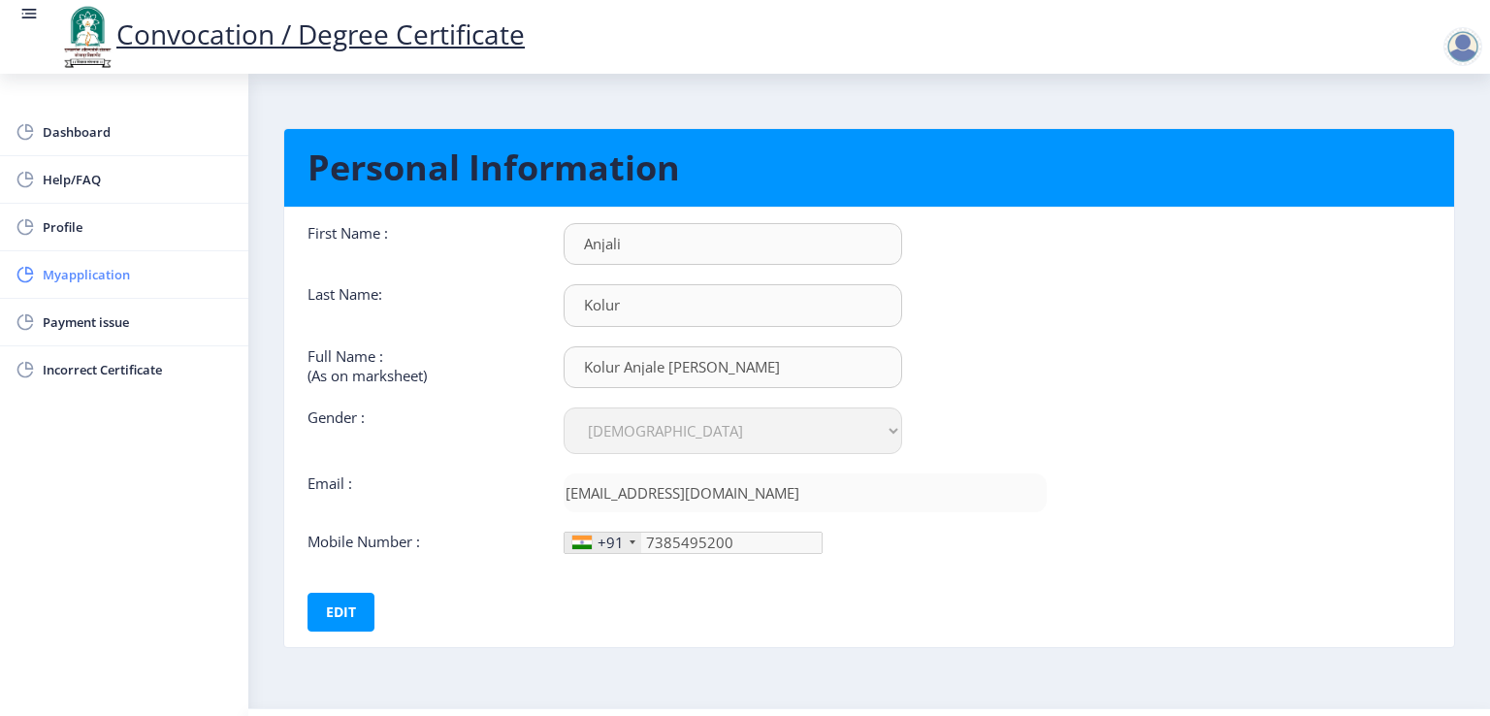
click at [84, 271] on span "Myapplication" at bounding box center [138, 274] width 190 height 23
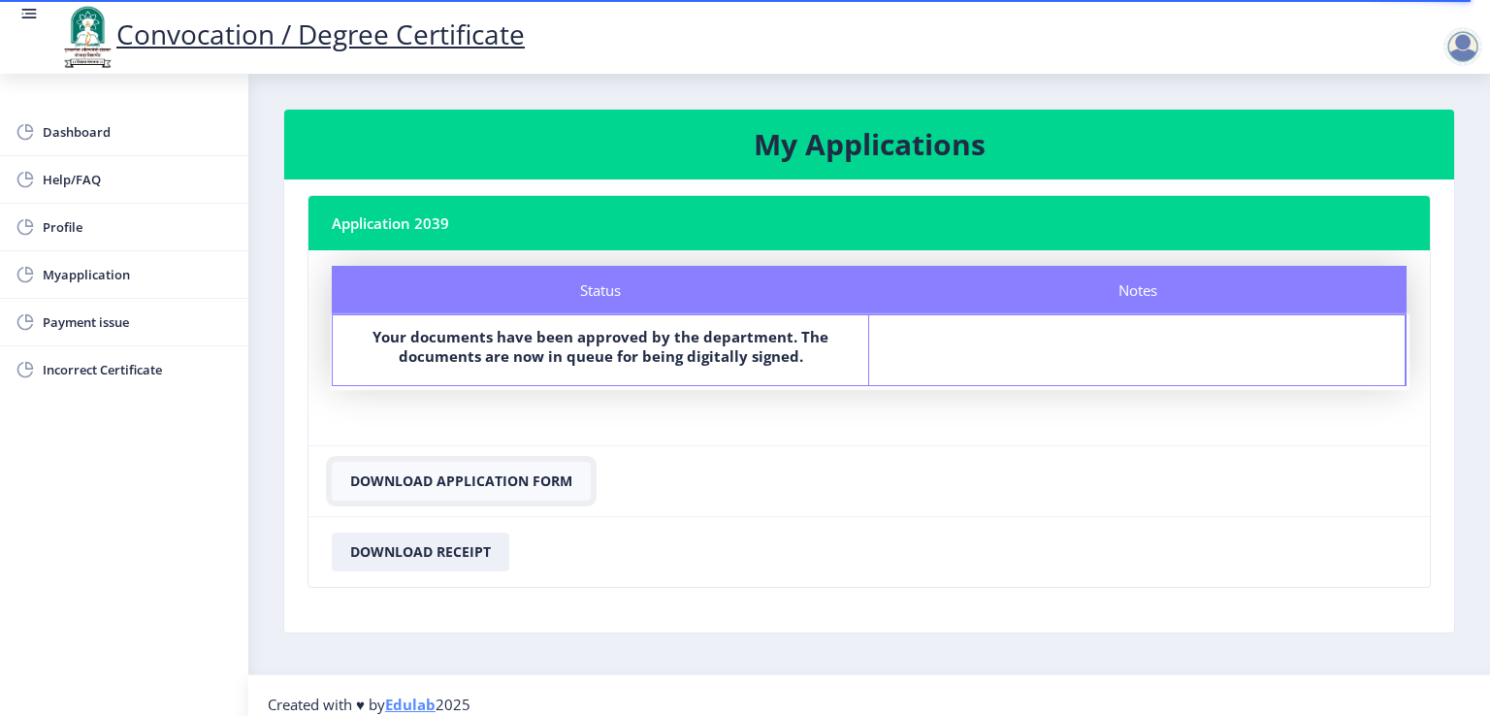
click at [447, 476] on button "Download Application Form" at bounding box center [461, 481] width 259 height 39
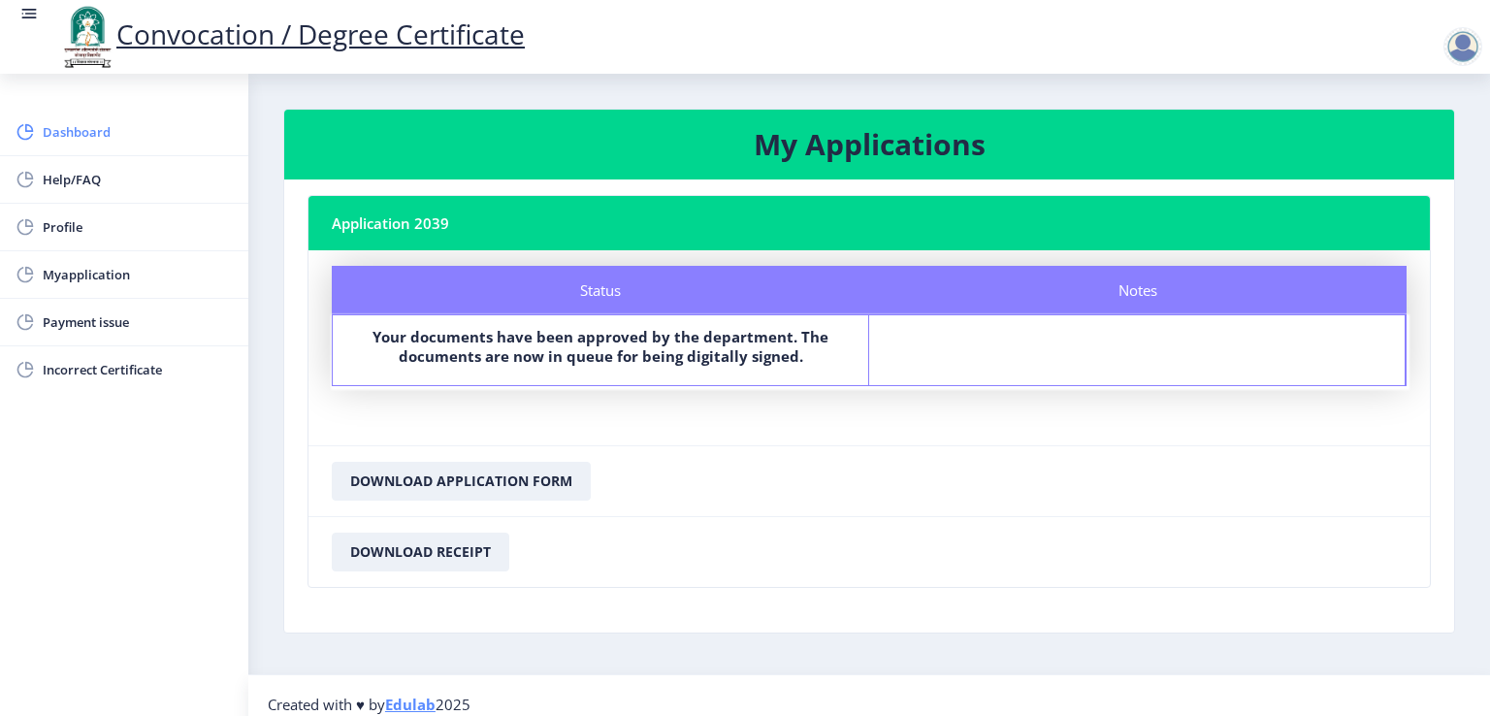
click at [117, 144] on link "Dashboard" at bounding box center [124, 132] width 248 height 47
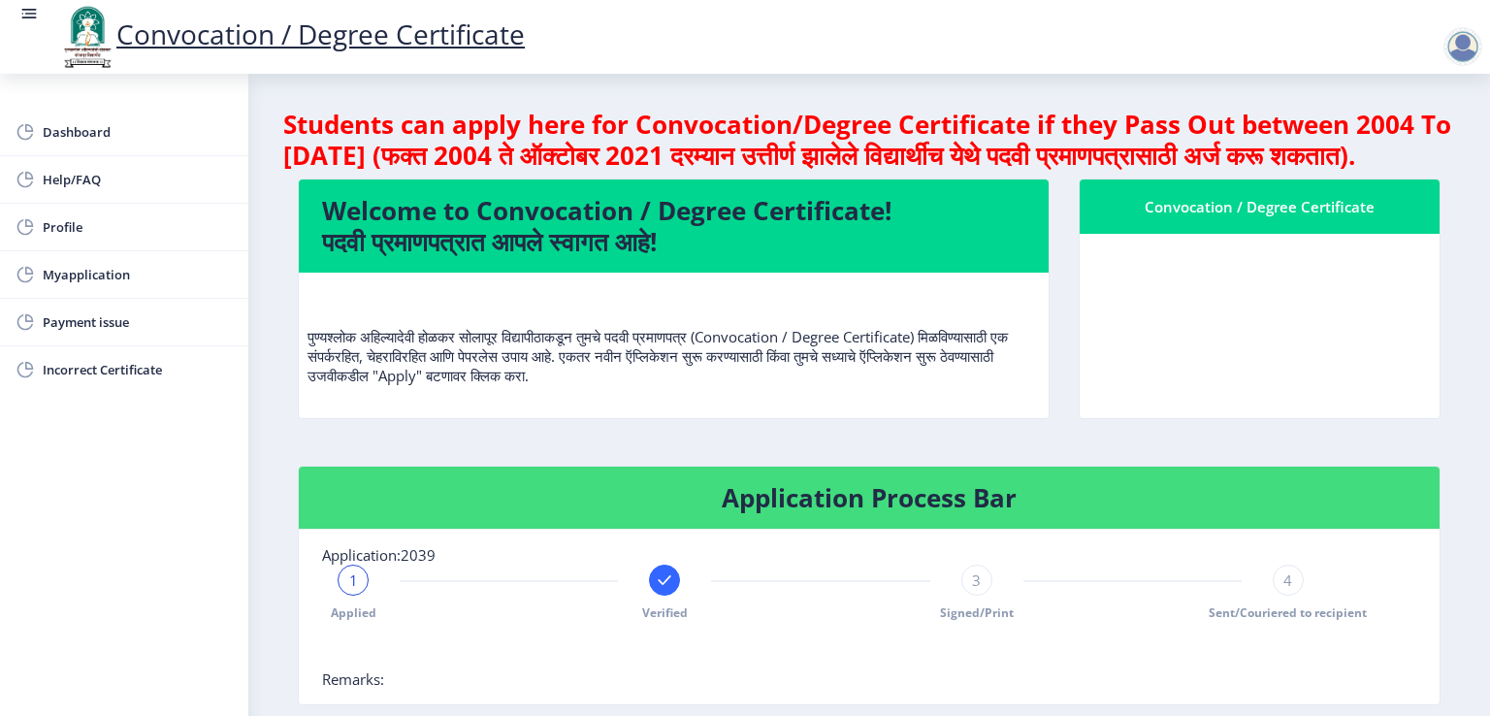
click at [881, 418] on nb-card-body "पुण्यश्लोक अहिल्यादेवी होळकर सोलापूर विद्यापीठाकडून तुमचे पदवी प्रमाणपत्र (Conv…" at bounding box center [674, 346] width 750 height 146
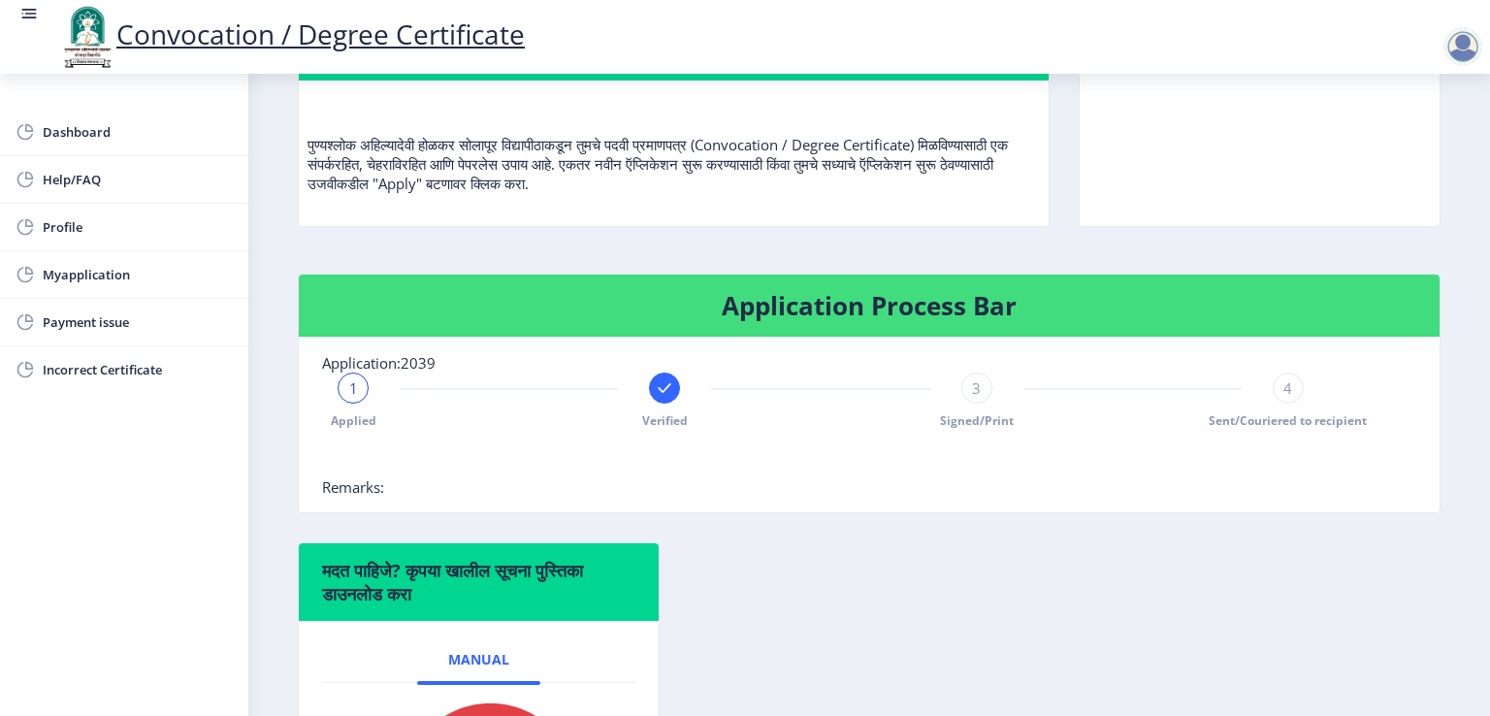
scroll to position [194, 0]
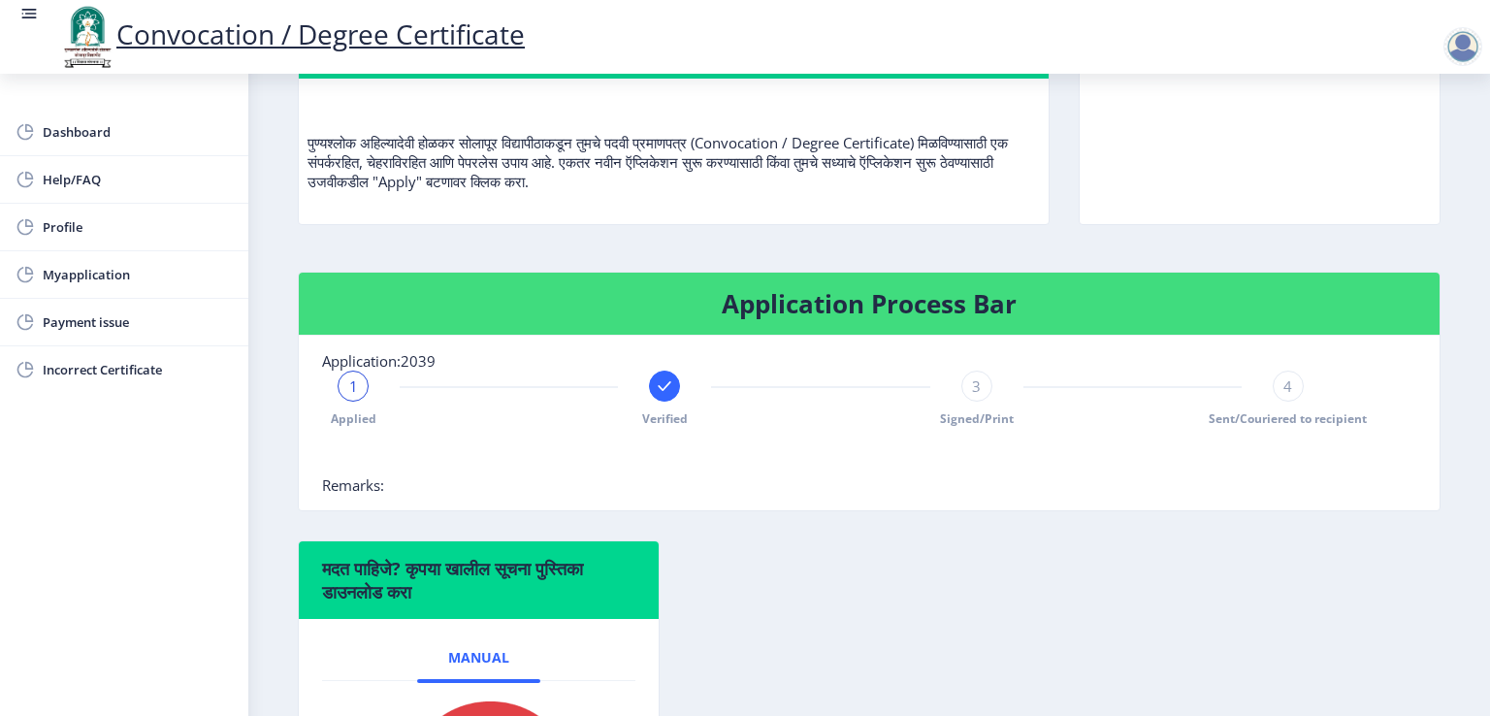
click at [772, 207] on div "पुण्यश्लोक अहिल्यादेवी होळकर सोलापूर विद्यापीठाकडून तुमचे पदवी प्रमाणपत्र (Conv…" at bounding box center [674, 150] width 733 height 113
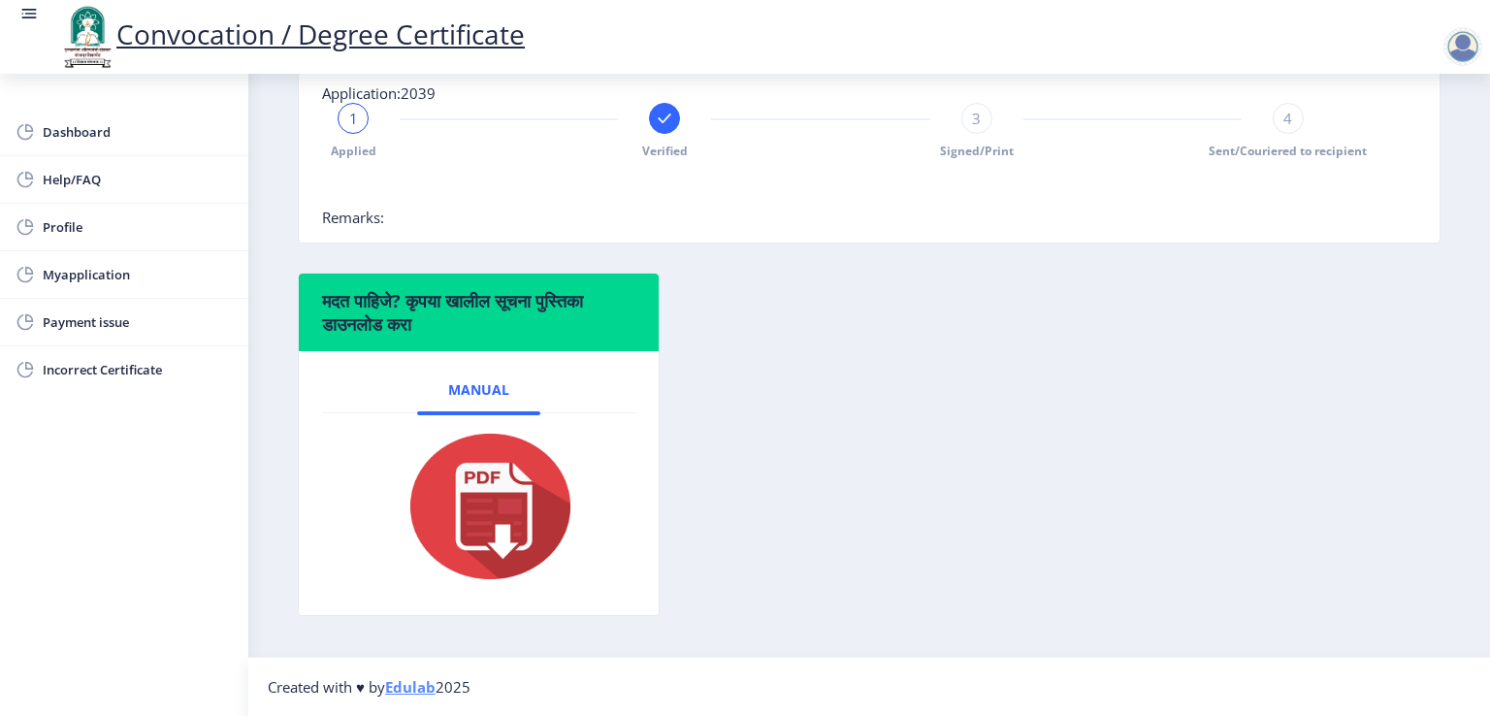
scroll to position [491, 0]
click at [913, 345] on div "मदत पाहिजे? कृपया खालील सूचना पुस्तिका डाउनलोड करा Manual" at bounding box center [869, 459] width 1172 height 373
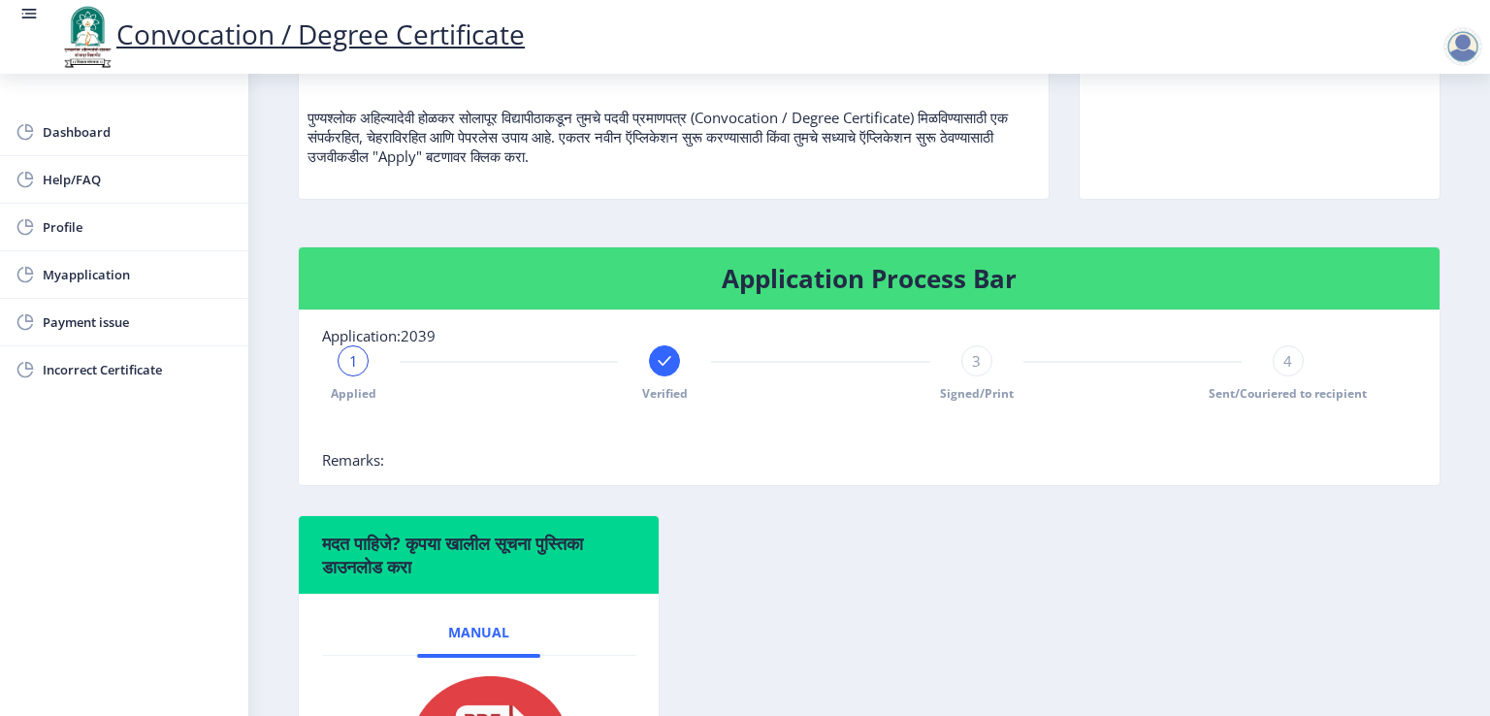
scroll to position [180, 0]
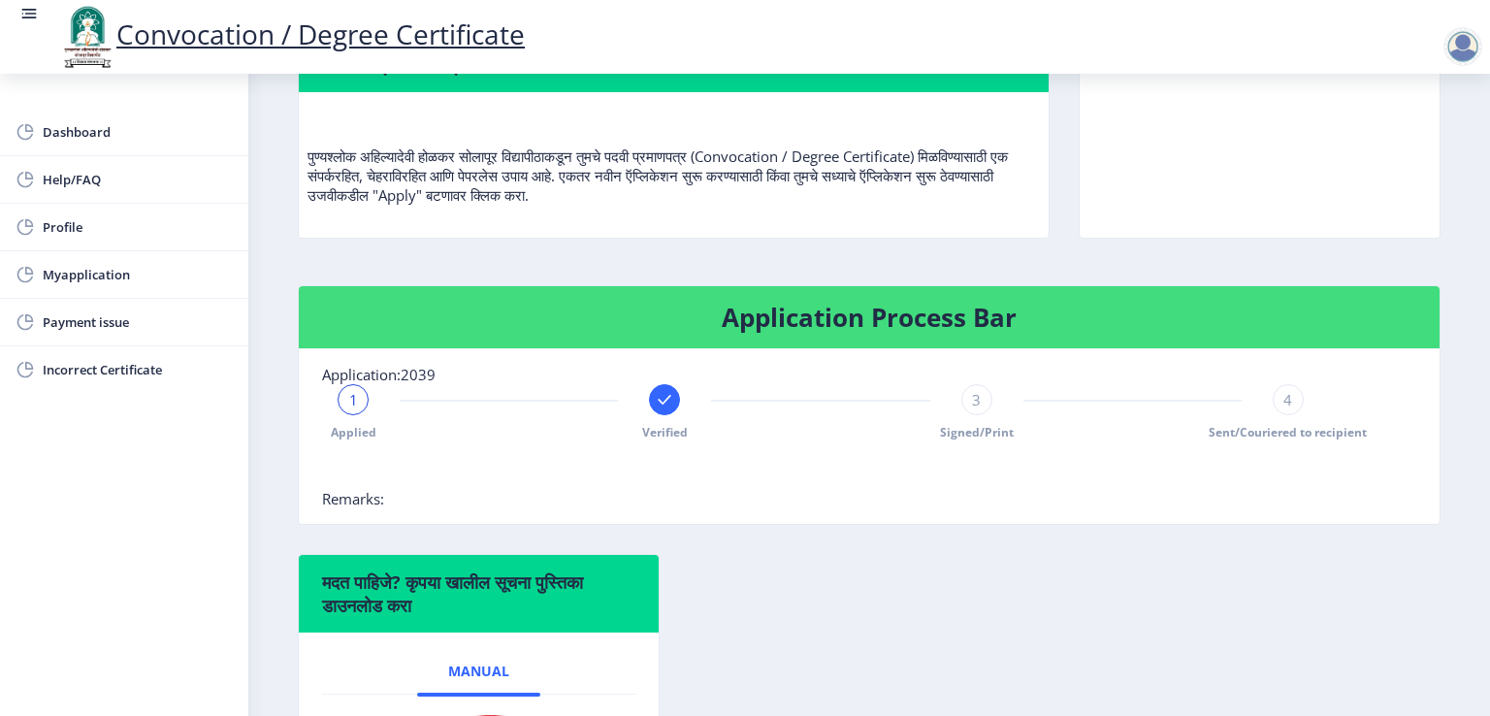
click at [980, 415] on div "3" at bounding box center [976, 399] width 31 height 31
click at [1288, 415] on div "4" at bounding box center [1288, 399] width 31 height 31
click at [1284, 409] on span "4" at bounding box center [1288, 399] width 9 height 19
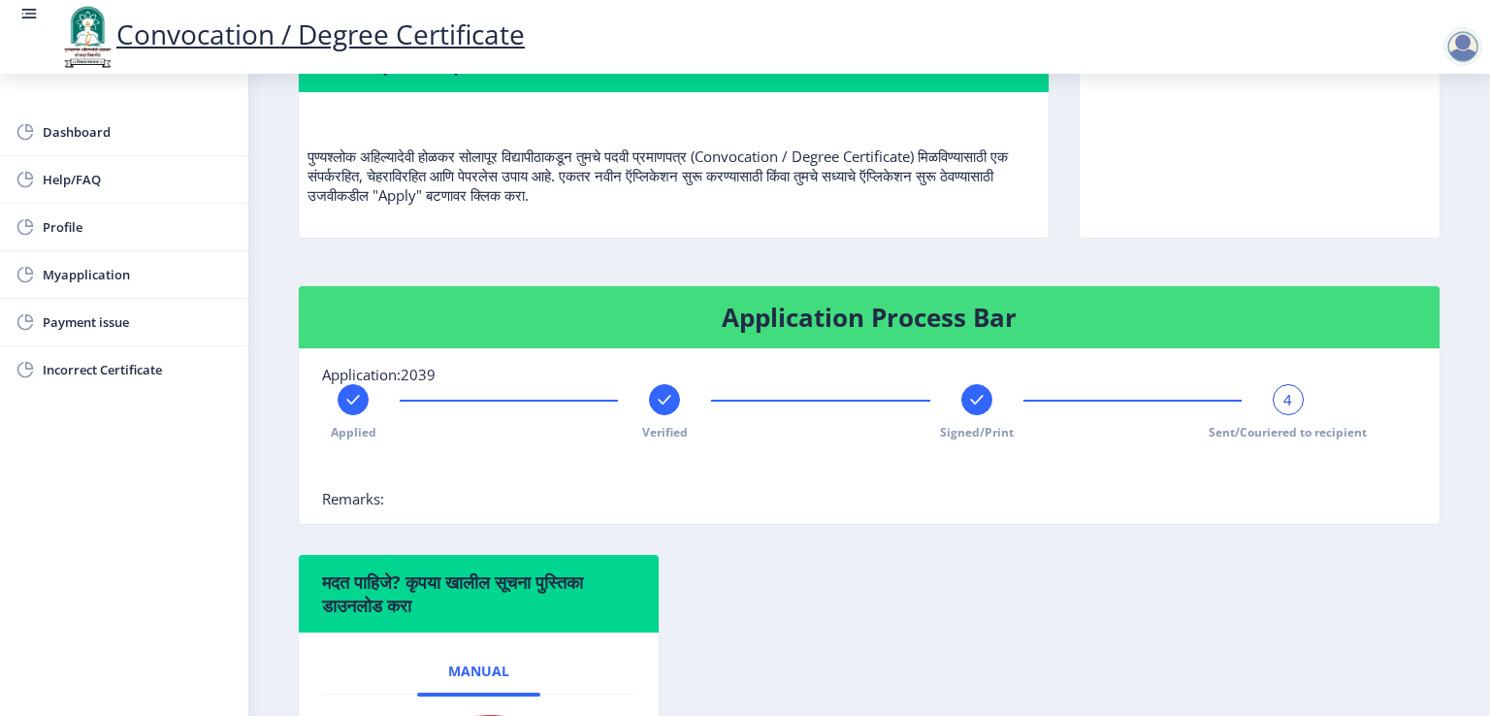
click at [972, 409] on rect at bounding box center [976, 399] width 19 height 19
click at [1296, 415] on div at bounding box center [1288, 399] width 31 height 31
click at [1099, 412] on nb-card-body "Application:2039 Applied Verified Signed/Print 4 Sent/Couriered to recipient Re…" at bounding box center [869, 436] width 1141 height 175
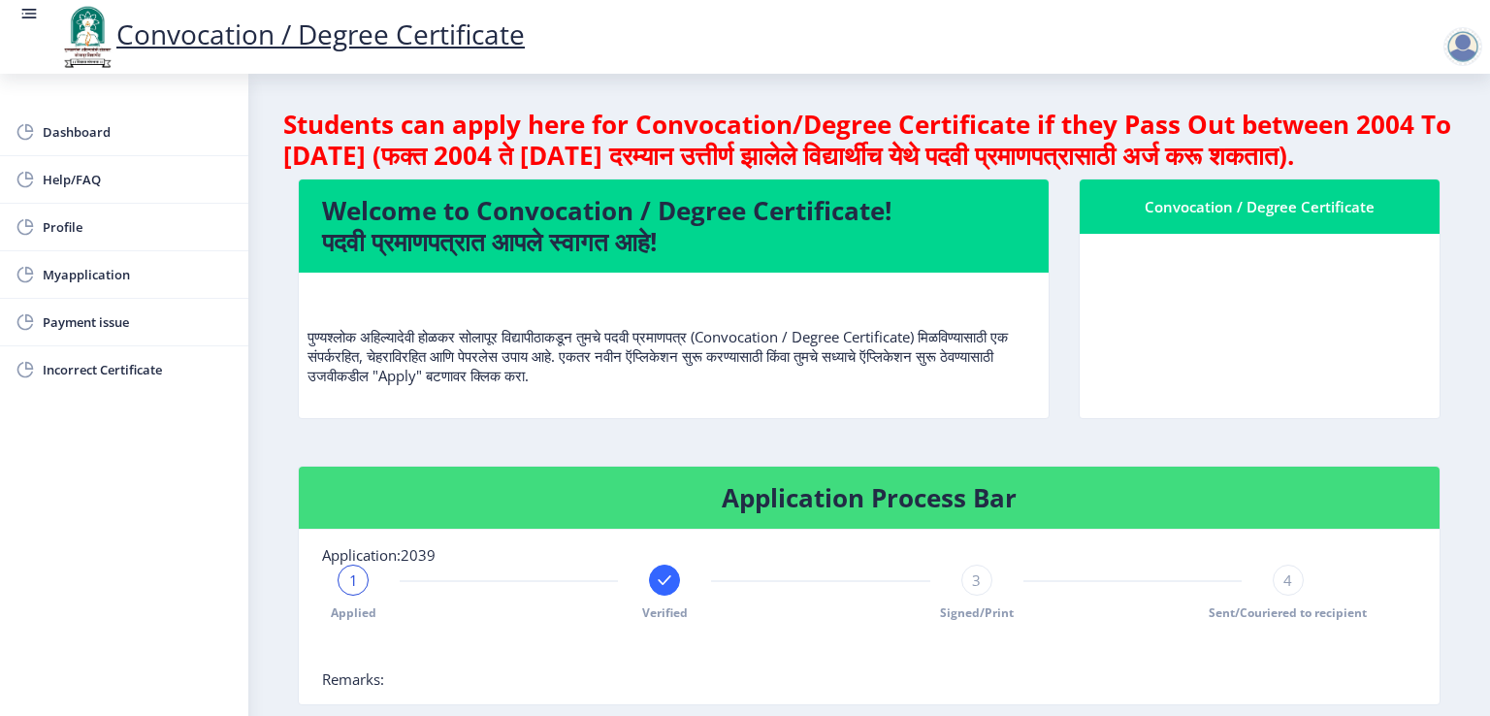
click at [807, 655] on nb-stepper "1 Applied Verified 3 Signed/Print 4 Sent/Couriered to recipient" at bounding box center [820, 617] width 997 height 105
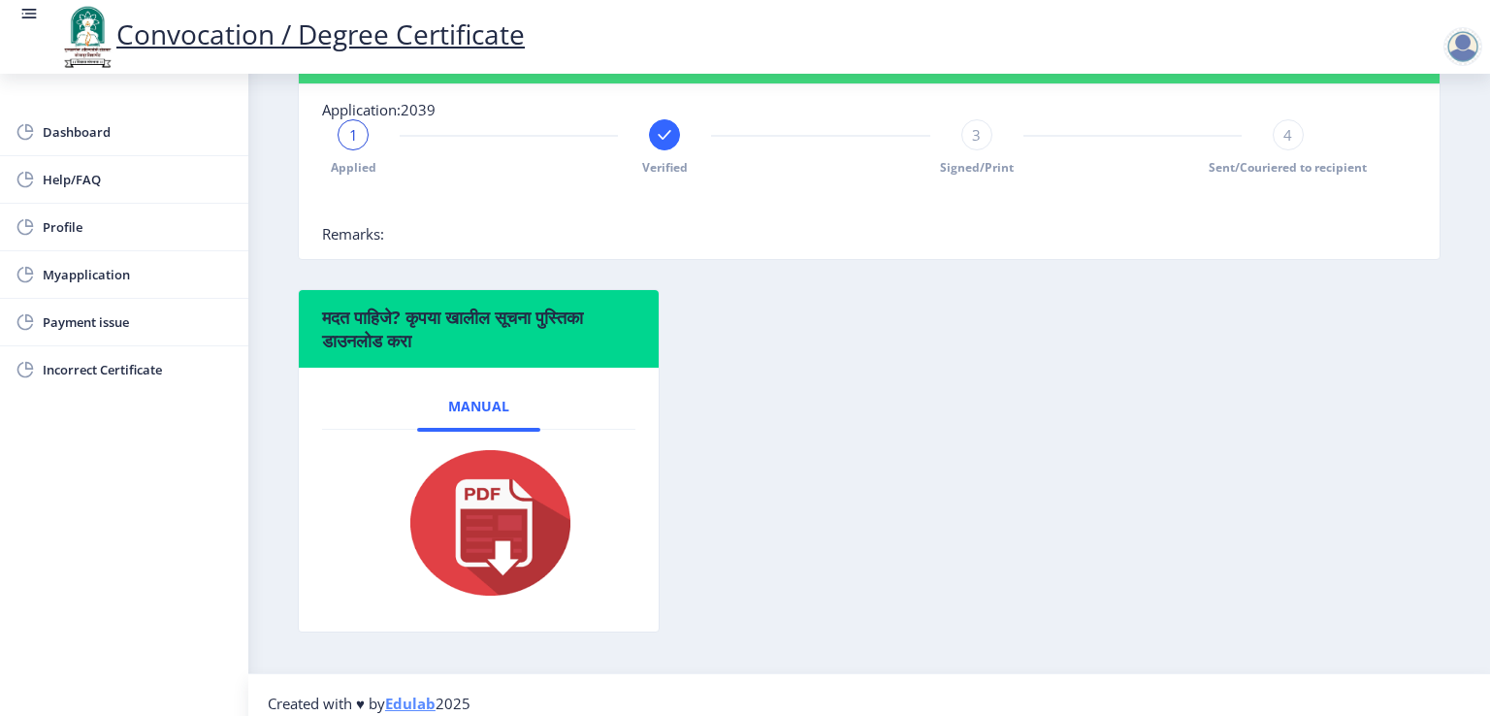
scroll to position [491, 0]
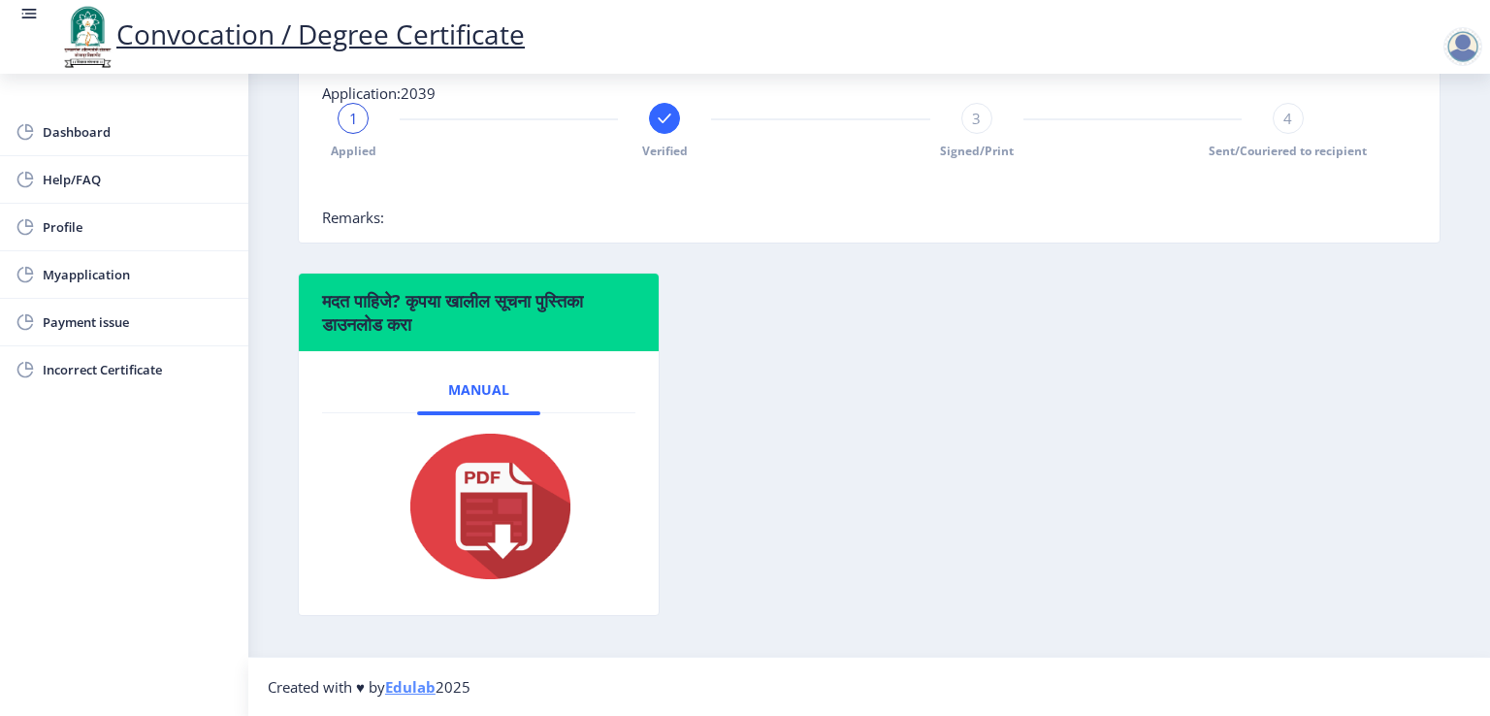
click at [739, 498] on div "मदत पाहिजे? कृपया खालील सूचना पुस्तिका डाउनलोड करा Manual" at bounding box center [869, 459] width 1172 height 373
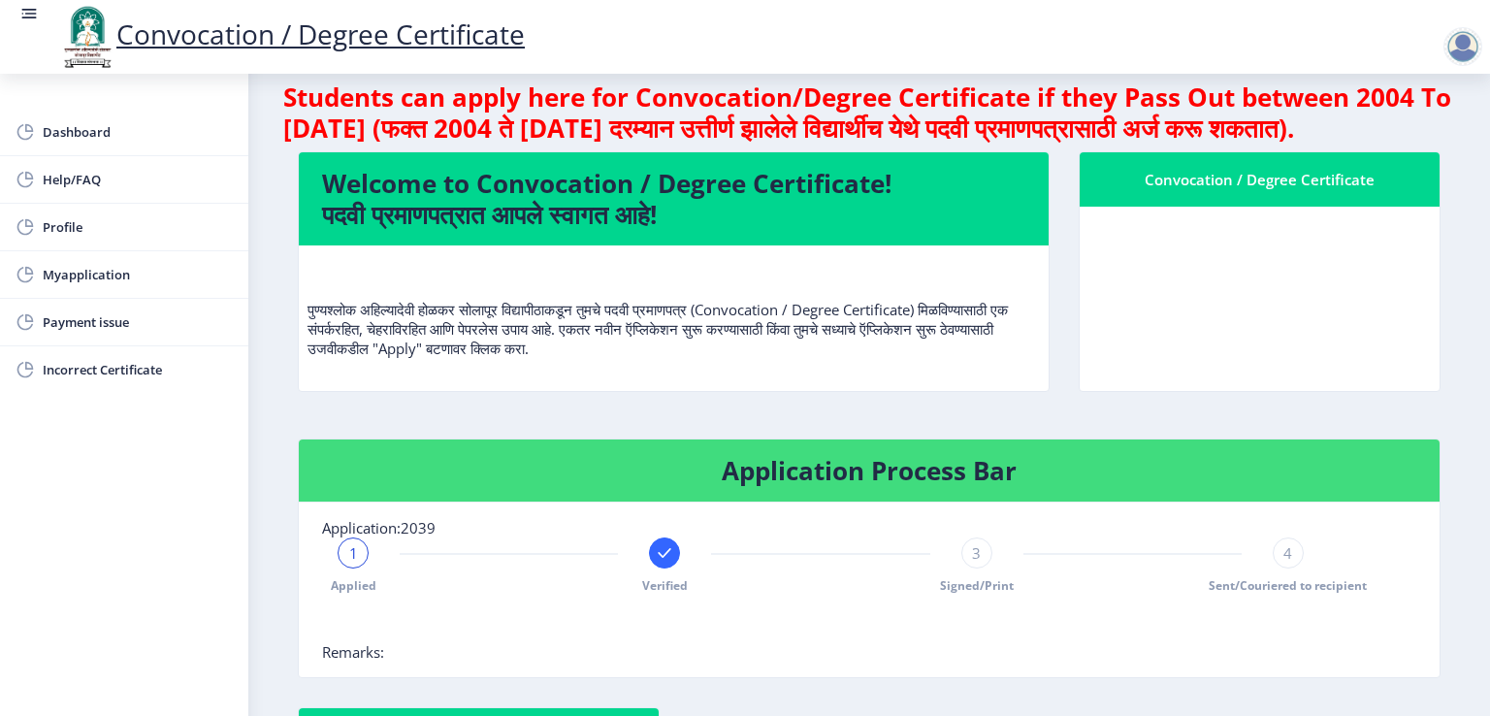
scroll to position [0, 0]
